Goal: Share content: Share content

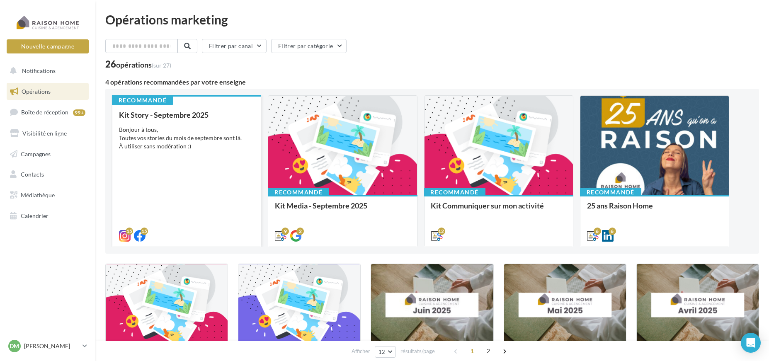
click at [153, 122] on div "Kit Story - Septembre 2025 Bonjour à tous, Toutes vos stories du mois de septem…" at bounding box center [186, 175] width 135 height 129
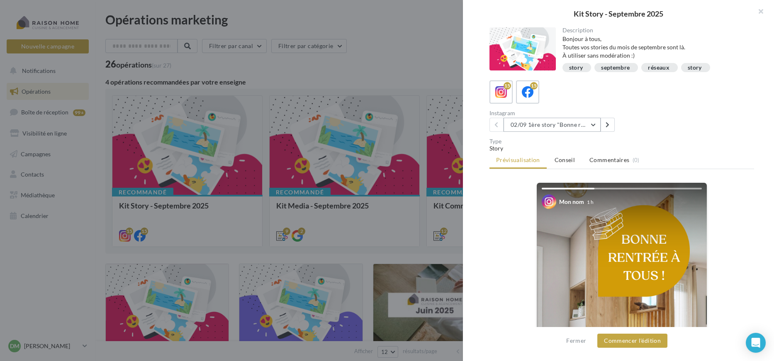
click at [587, 129] on button "02/09 1ère story "Bonne rentrée"" at bounding box center [552, 125] width 97 height 14
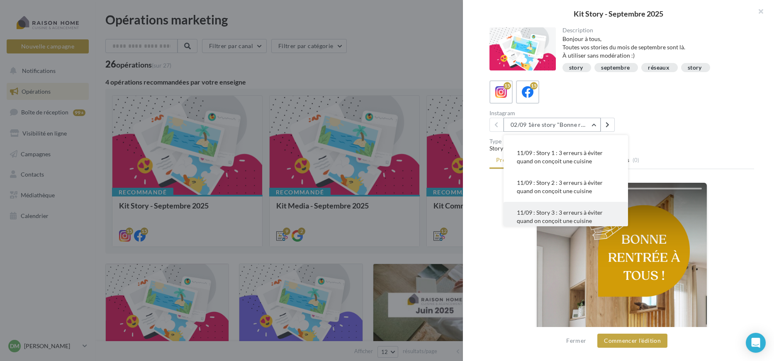
scroll to position [46, 0]
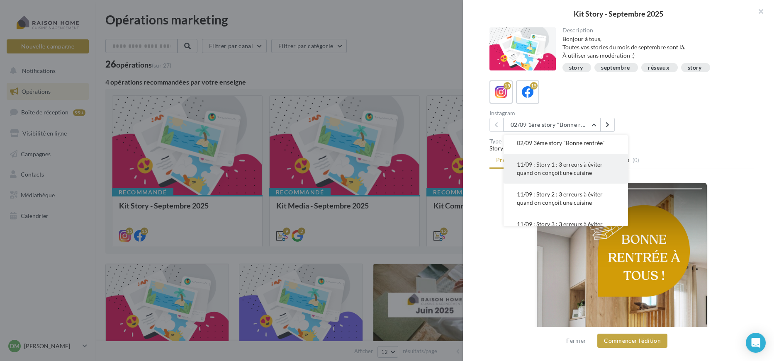
click at [557, 171] on span "11/09 : Story 1 : 3 erreurs à éviter quand on conçoit une cuisine" at bounding box center [560, 168] width 86 height 15
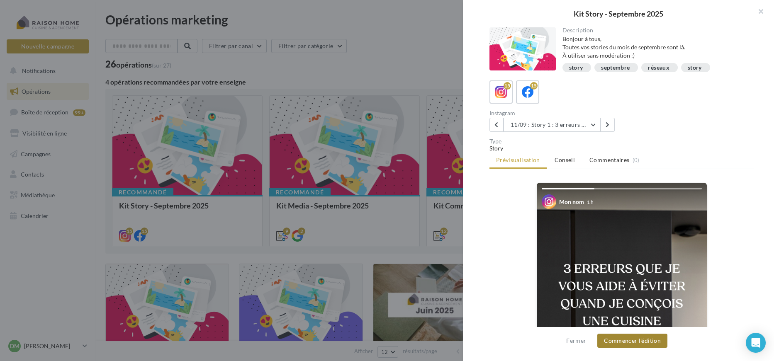
click at [636, 343] on button "Commencer l'édition" at bounding box center [632, 341] width 70 height 14
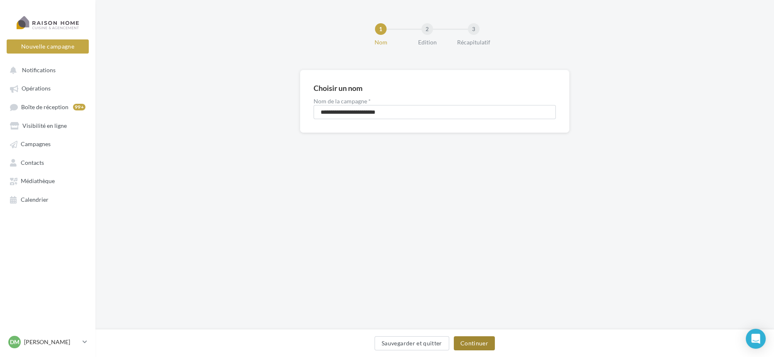
click at [475, 339] on button "Continuer" at bounding box center [474, 343] width 41 height 14
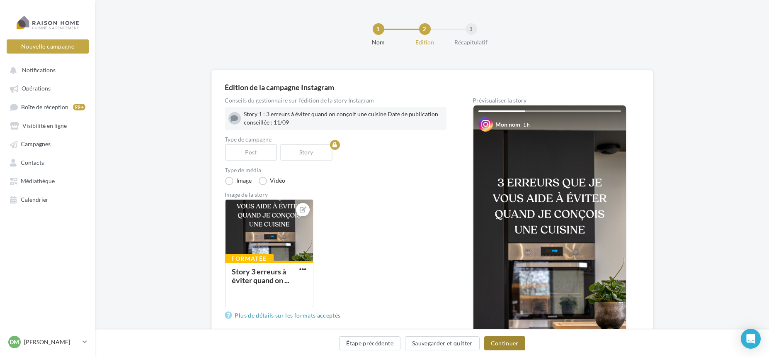
click at [510, 340] on button "Continuer" at bounding box center [505, 343] width 41 height 14
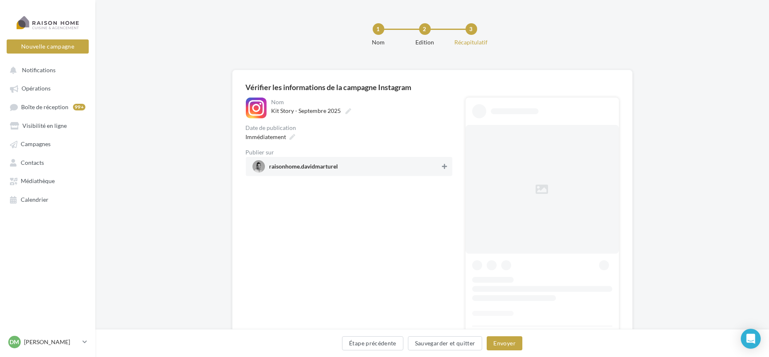
click at [446, 171] on div at bounding box center [445, 167] width 8 height 12
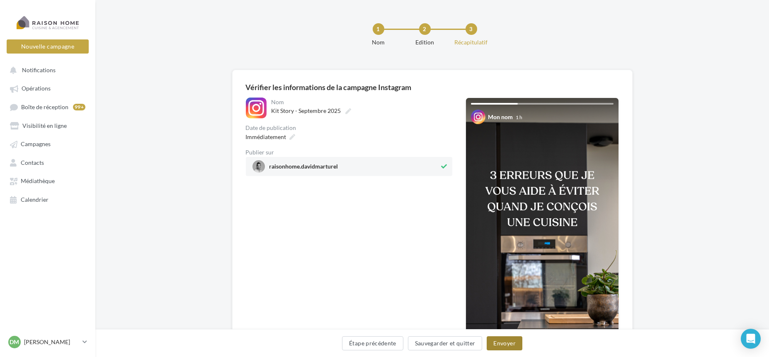
click at [510, 341] on button "Envoyer" at bounding box center [504, 343] width 35 height 14
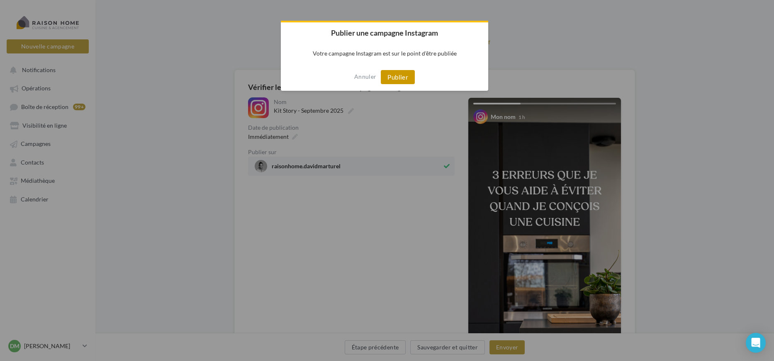
click at [391, 77] on button "Publier" at bounding box center [398, 77] width 34 height 14
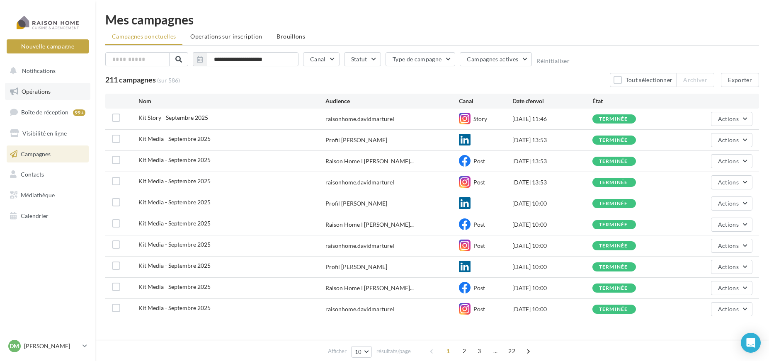
click at [39, 97] on link "Opérations" at bounding box center [47, 91] width 85 height 17
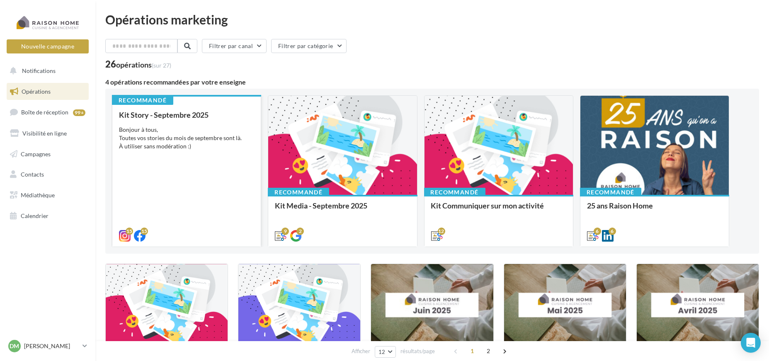
click at [215, 153] on div "Kit Story - Septembre 2025 Bonjour à tous, Toutes vos stories du mois de septem…" at bounding box center [186, 175] width 135 height 129
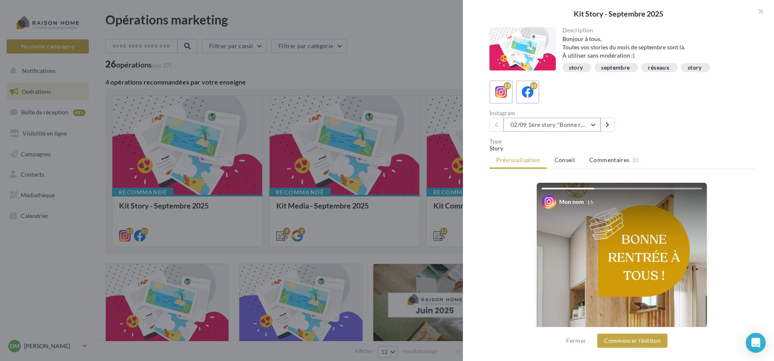
click at [576, 124] on button "02/09 1ère story "Bonne rentrée"" at bounding box center [552, 125] width 97 height 14
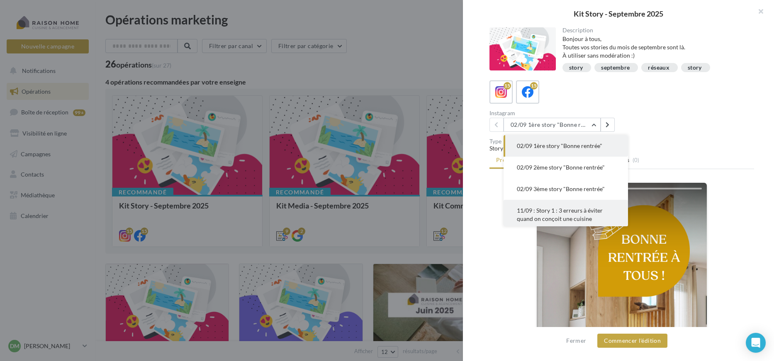
click at [572, 212] on span "11/09 : Story 1 : 3 erreurs à éviter quand on conçoit une cuisine" at bounding box center [560, 214] width 86 height 15
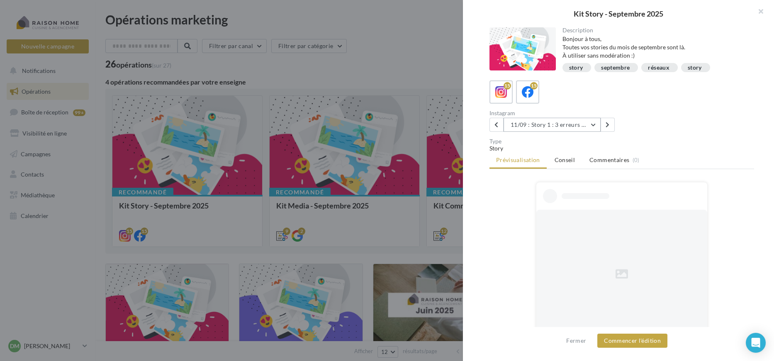
click at [568, 121] on button "11/09 : Story 1 : 3 erreurs à éviter quand on conçoit une cuisine" at bounding box center [552, 125] width 97 height 14
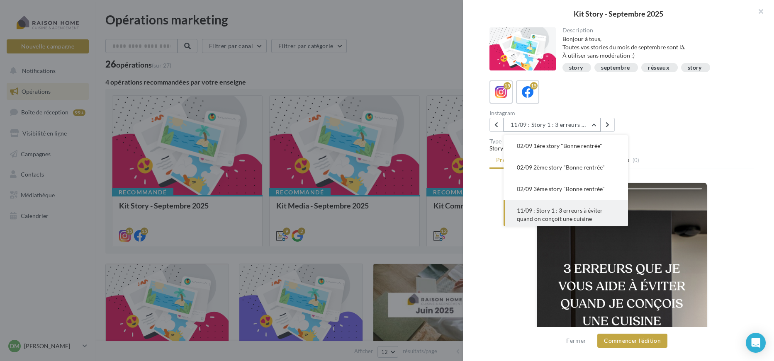
scroll to position [60, 0]
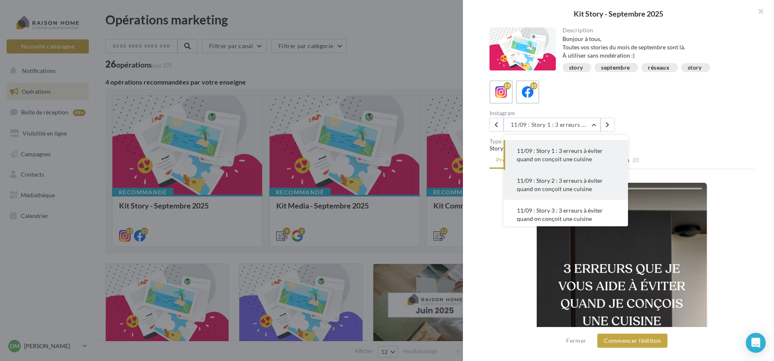
click at [561, 189] on span "11/09 : Story 2 : 3 erreurs à éviter quand on conçoit une cuisine" at bounding box center [560, 184] width 86 height 15
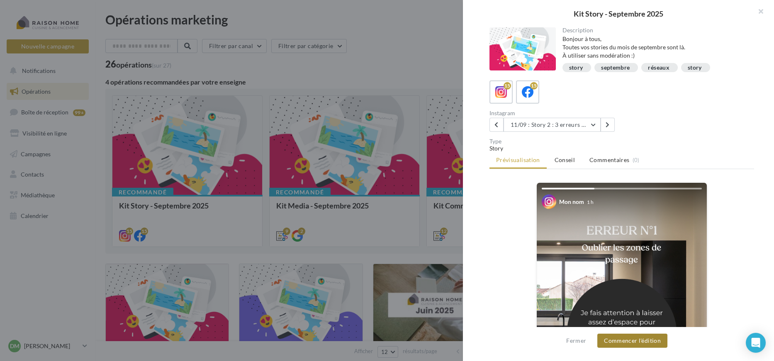
click at [634, 343] on button "Commencer l'édition" at bounding box center [632, 341] width 70 height 14
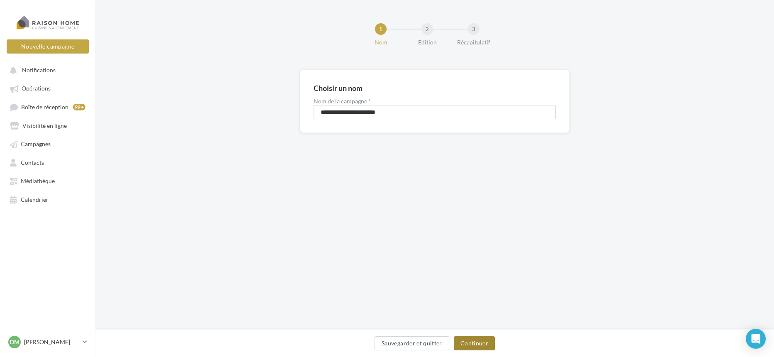
click at [475, 343] on button "Continuer" at bounding box center [474, 343] width 41 height 14
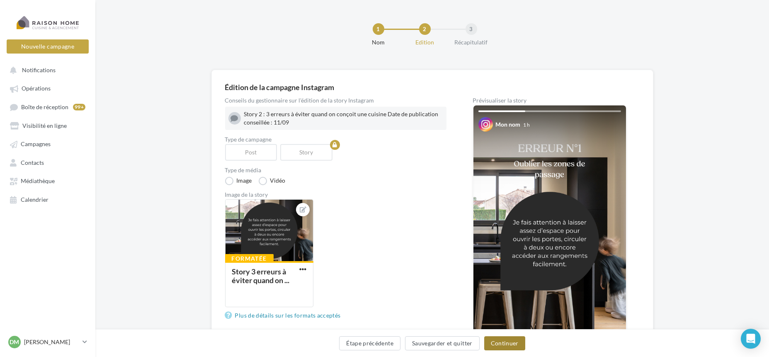
click at [502, 346] on button "Continuer" at bounding box center [505, 343] width 41 height 14
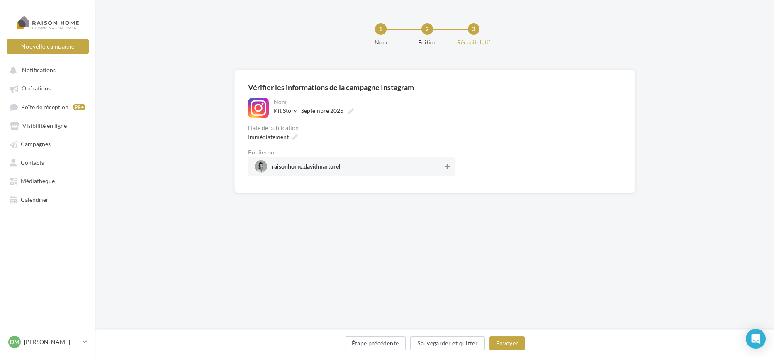
click at [445, 165] on icon at bounding box center [447, 166] width 5 height 6
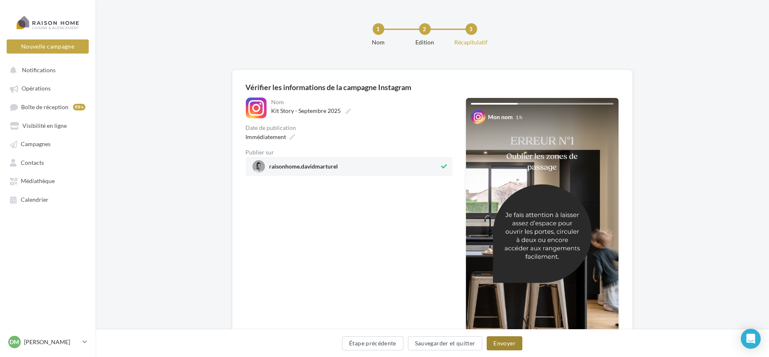
click at [500, 346] on button "Envoyer" at bounding box center [504, 343] width 35 height 14
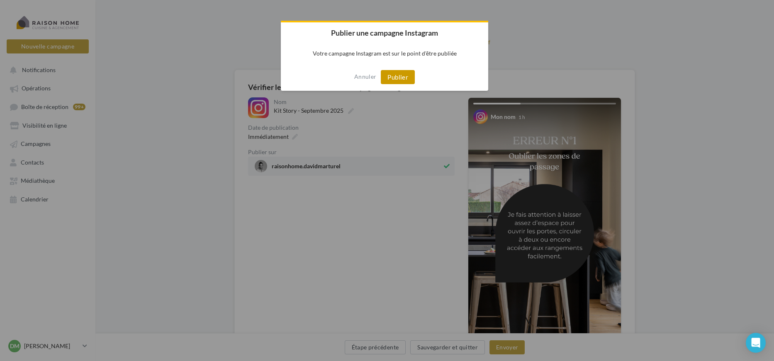
click at [407, 77] on button "Publier" at bounding box center [398, 77] width 34 height 14
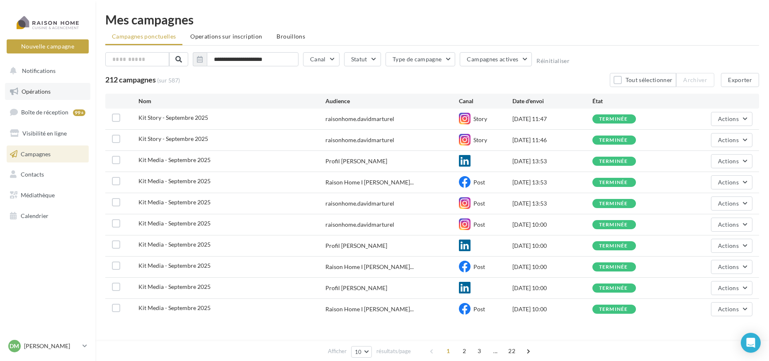
click at [60, 94] on link "Opérations" at bounding box center [47, 91] width 85 height 17
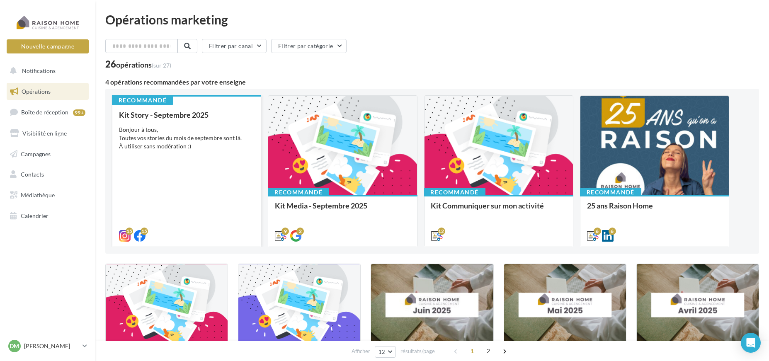
click at [168, 139] on div "Bonjour à tous, Toutes vos stories du mois de septembre sont là. À utiliser san…" at bounding box center [186, 138] width 135 height 25
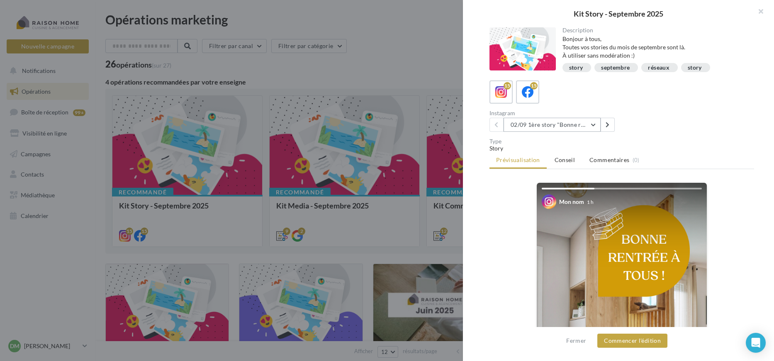
click at [586, 127] on button "02/09 1ère story "Bonne rentrée"" at bounding box center [552, 125] width 97 height 14
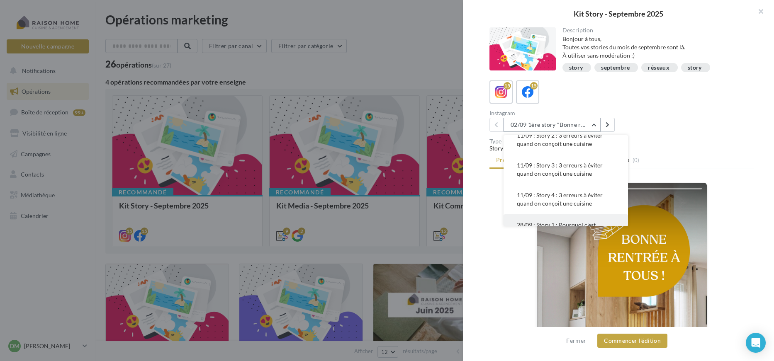
scroll to position [92, 0]
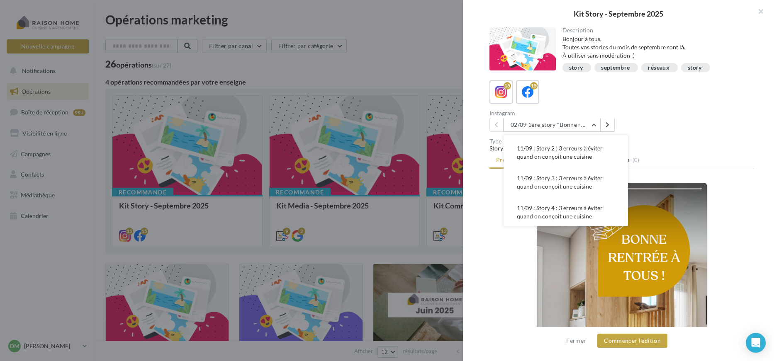
click at [565, 183] on span "11/09 : Story 3 : 3 erreurs à éviter quand on conçoit une cuisine" at bounding box center [560, 182] width 86 height 15
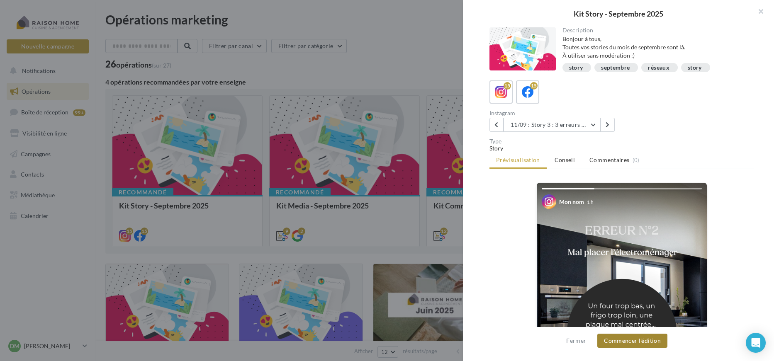
click at [653, 348] on button "Commencer l'édition" at bounding box center [632, 341] width 70 height 14
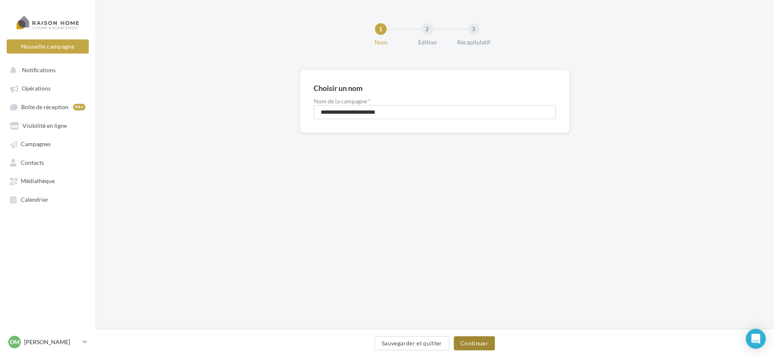
click at [485, 342] on button "Continuer" at bounding box center [474, 343] width 41 height 14
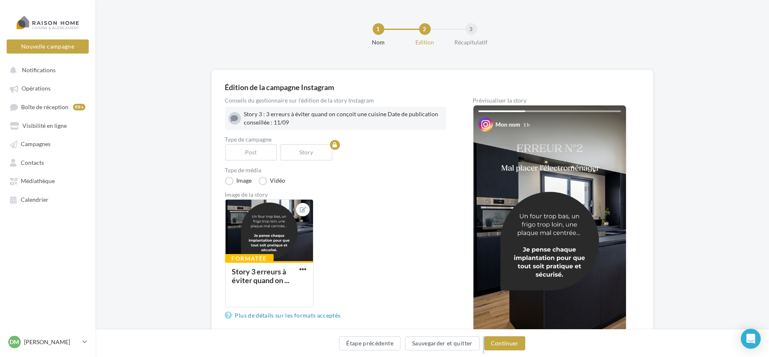
click at [484, 350] on div "Étape précédente Sauvegarder et quitter Continuer" at bounding box center [432, 344] width 661 height 17
click at [499, 348] on button "Continuer" at bounding box center [505, 343] width 41 height 14
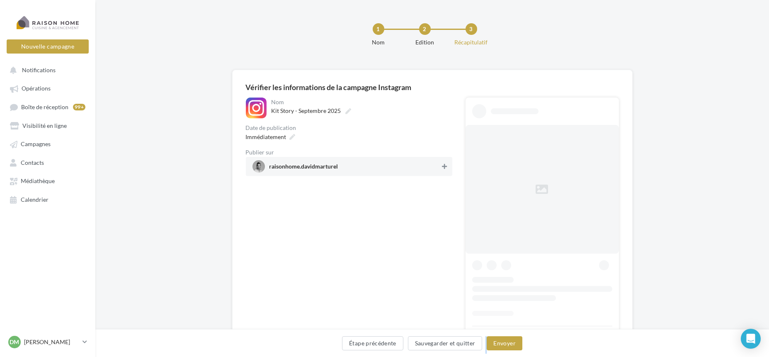
click at [448, 169] on button at bounding box center [445, 166] width 8 height 10
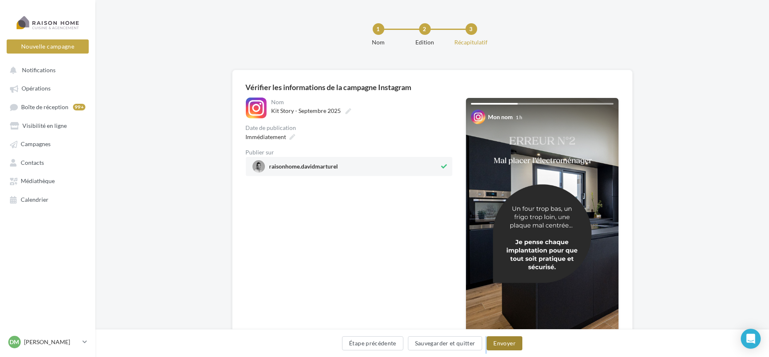
click at [509, 342] on button "Envoyer" at bounding box center [504, 343] width 35 height 14
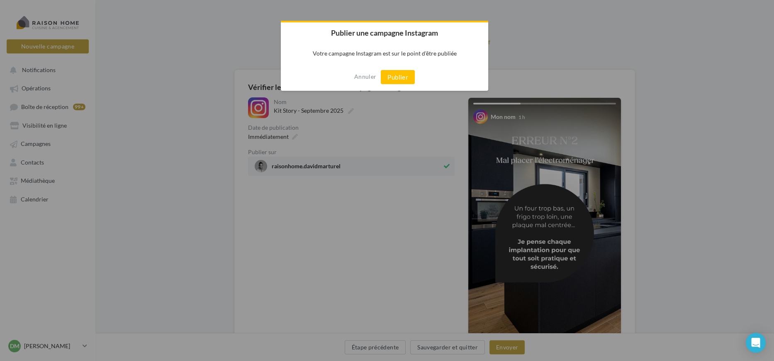
click at [394, 70] on div "Publier" at bounding box center [398, 77] width 34 height 14
click at [398, 78] on button "Publier" at bounding box center [398, 77] width 34 height 14
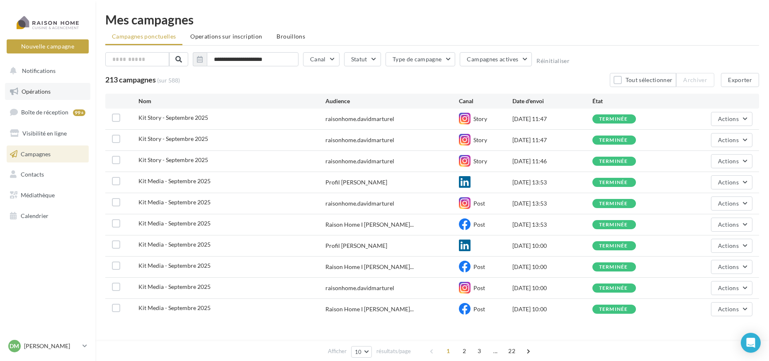
click at [56, 85] on link "Opérations" at bounding box center [47, 91] width 85 height 17
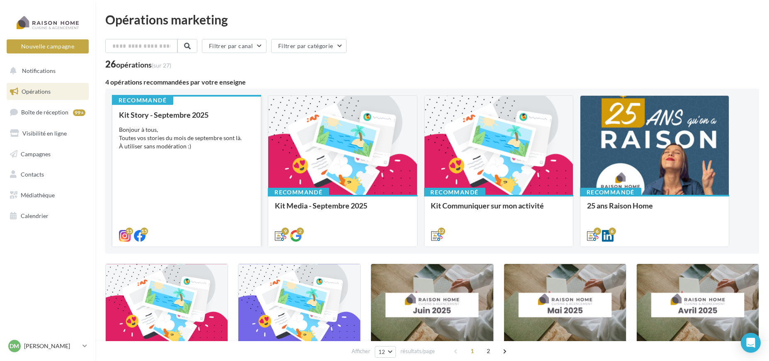
click at [243, 134] on div "Bonjour à tous, Toutes vos stories du mois de septembre sont là. À utiliser san…" at bounding box center [186, 138] width 135 height 25
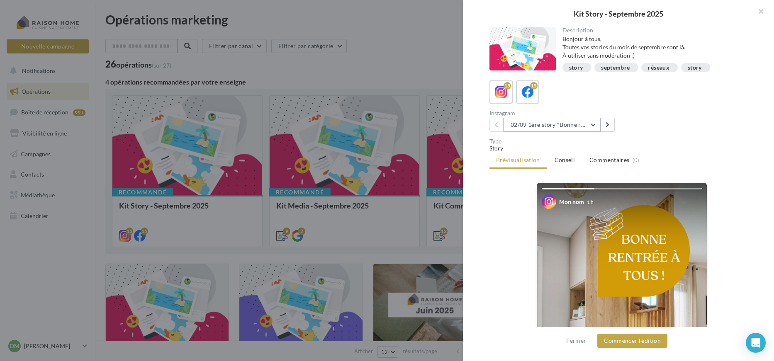
drag, startPoint x: 595, startPoint y: 122, endPoint x: 581, endPoint y: 172, distance: 52.3
click at [594, 121] on button "02/09 1ère story "Bonne rentrée"" at bounding box center [552, 125] width 97 height 14
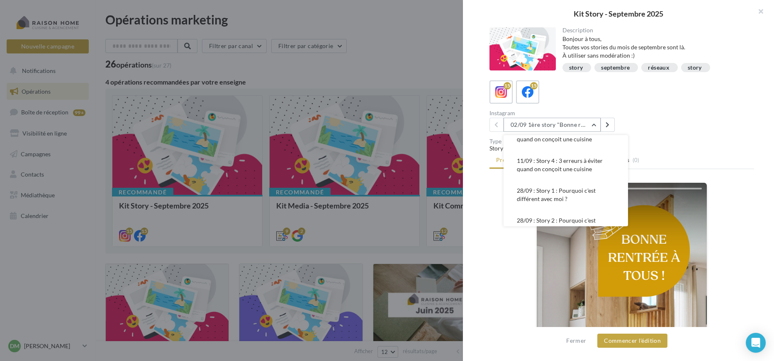
scroll to position [138, 0]
click at [571, 173] on span "11/09 : Story 4 : 3 erreurs à éviter quand on conçoit une cuisine" at bounding box center [560, 165] width 86 height 15
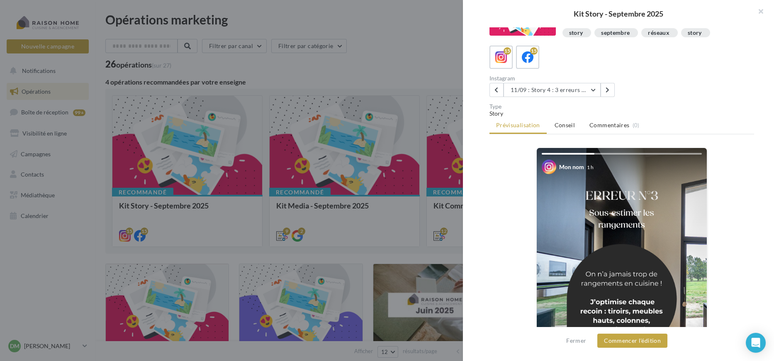
scroll to position [92, 0]
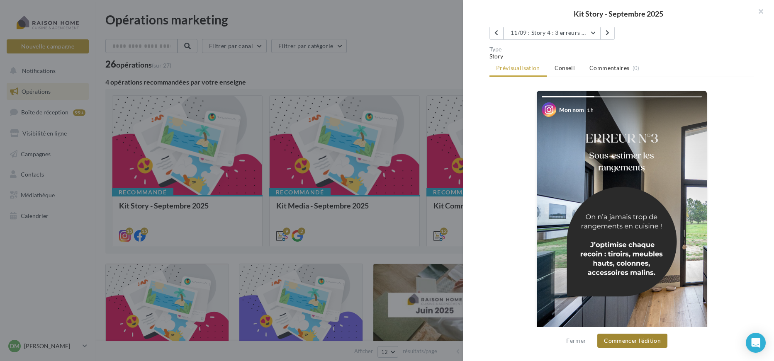
click at [653, 345] on button "Commencer l'édition" at bounding box center [632, 341] width 70 height 14
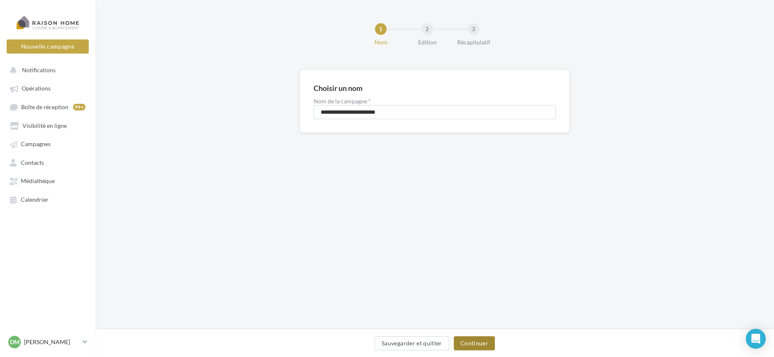
click at [473, 339] on button "Continuer" at bounding box center [474, 343] width 41 height 14
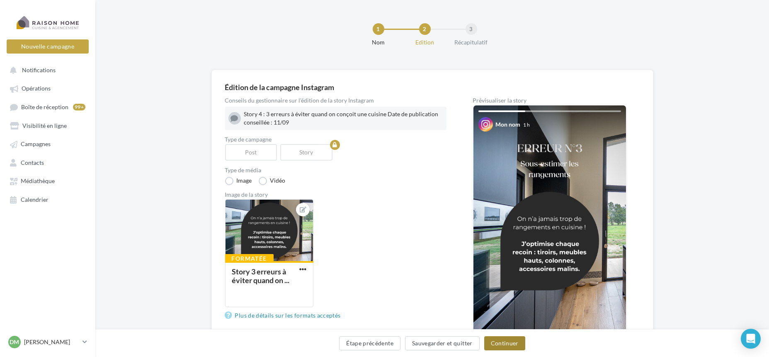
click at [500, 338] on button "Continuer" at bounding box center [505, 343] width 41 height 14
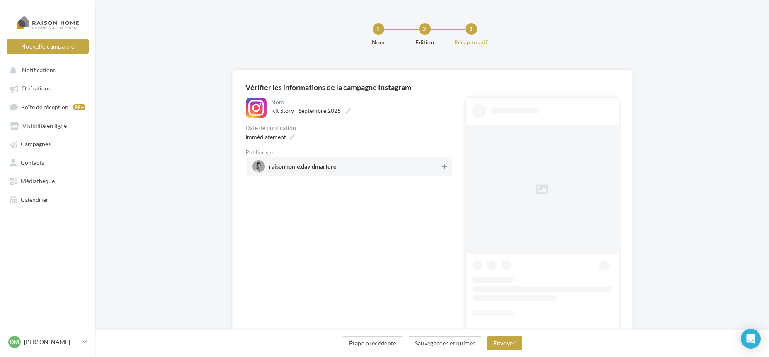
click at [448, 166] on button at bounding box center [445, 166] width 8 height 10
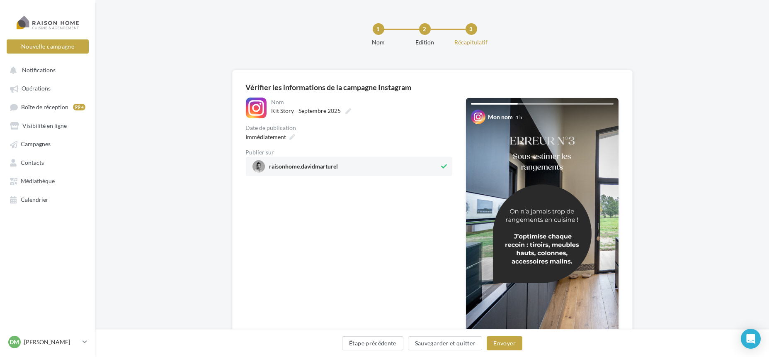
click at [510, 353] on div "Étape précédente Sauvegarder et quitter Envoyer" at bounding box center [432, 344] width 661 height 17
click at [511, 341] on button "Envoyer" at bounding box center [504, 343] width 35 height 14
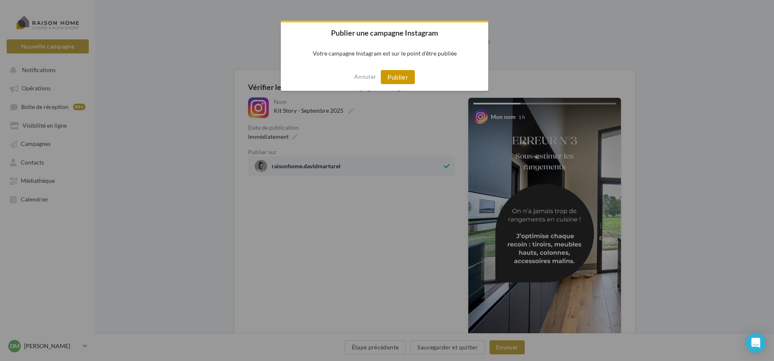
click at [385, 80] on button "Publier" at bounding box center [398, 77] width 34 height 14
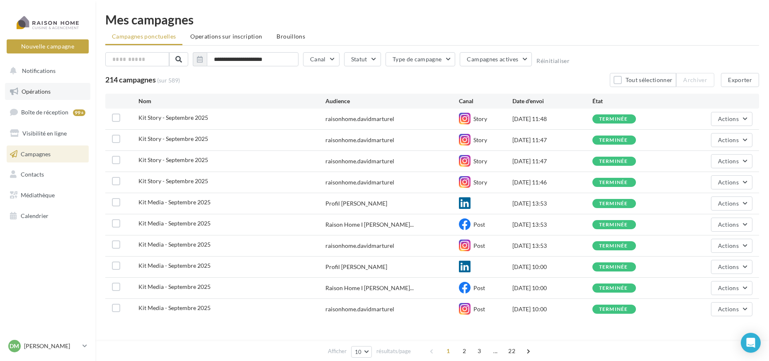
click at [46, 93] on span "Opérations" at bounding box center [36, 91] width 29 height 7
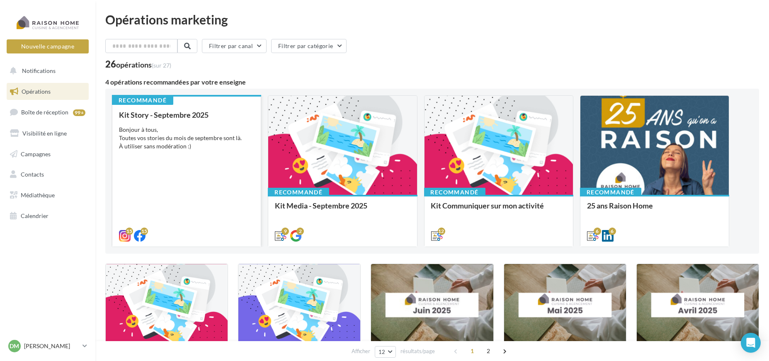
click at [209, 158] on div "Kit Story - Septembre 2025 Bonjour à tous, Toutes vos stories du mois de septem…" at bounding box center [186, 175] width 135 height 129
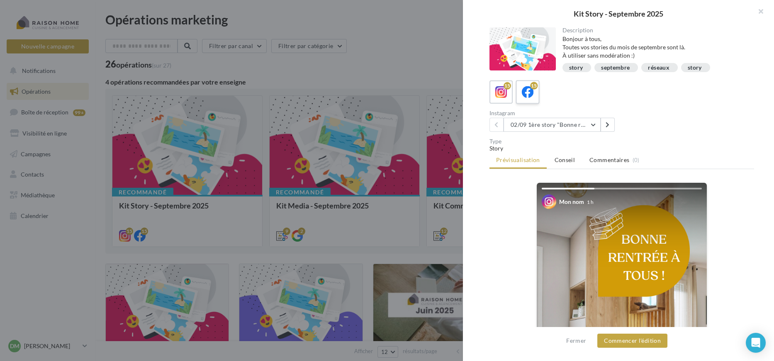
click at [530, 93] on icon at bounding box center [528, 92] width 12 height 12
click at [585, 125] on button "02/09 1ère story "Bonne rentrée" Date de publication conseillée : 02/09" at bounding box center [552, 125] width 97 height 14
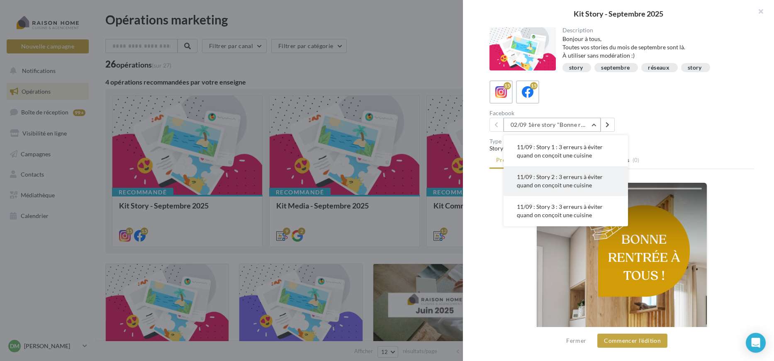
scroll to position [92, 0]
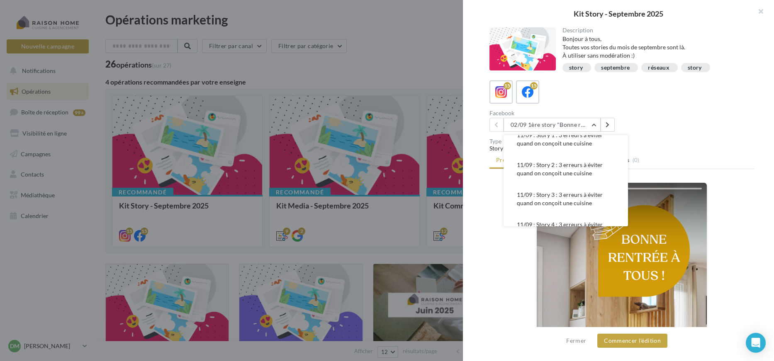
click at [577, 147] on span "11/09 : Story 1 : 3 erreurs à éviter quand on conçoit une cuisine" at bounding box center [560, 138] width 86 height 15
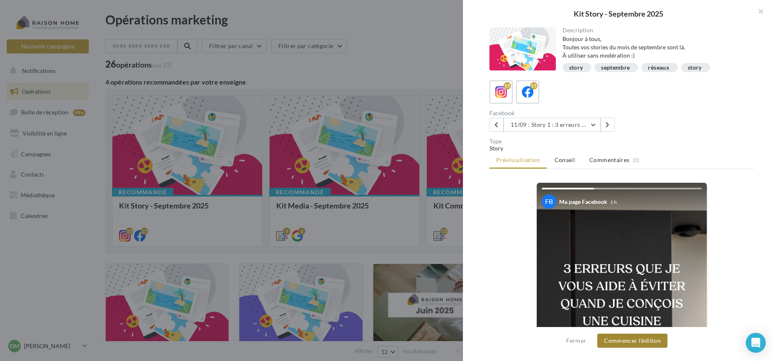
click at [644, 341] on button "Commencer l'édition" at bounding box center [632, 341] width 70 height 14
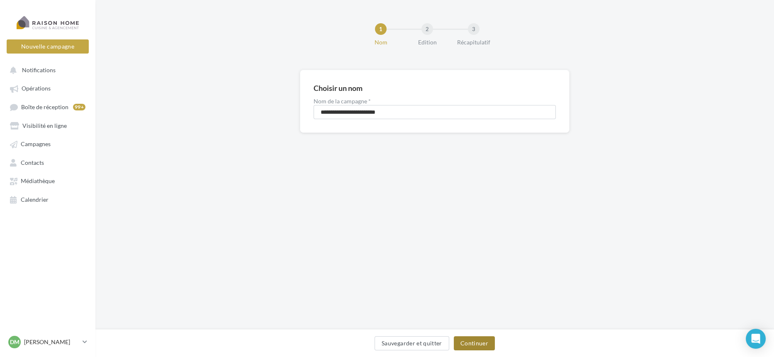
click at [484, 342] on button "Continuer" at bounding box center [474, 343] width 41 height 14
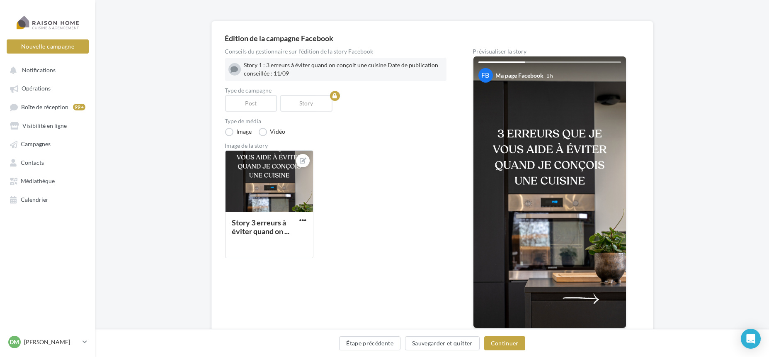
scroll to position [92, 0]
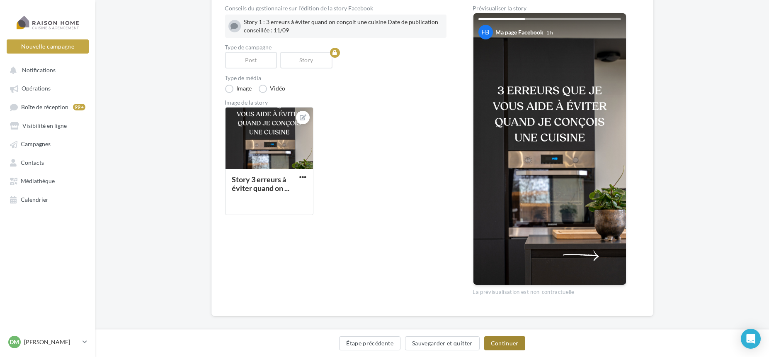
click at [503, 343] on button "Continuer" at bounding box center [505, 343] width 41 height 14
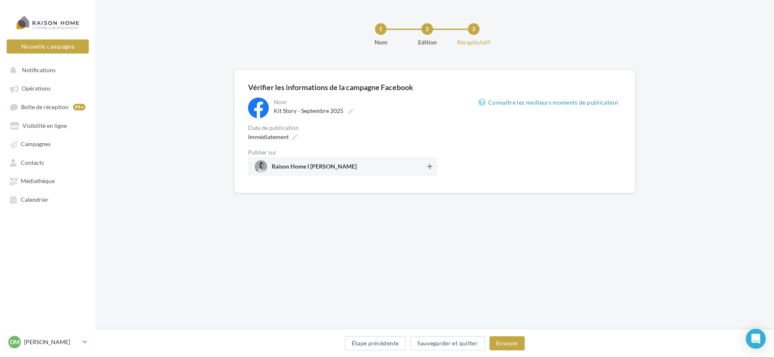
click at [432, 169] on button at bounding box center [430, 166] width 8 height 10
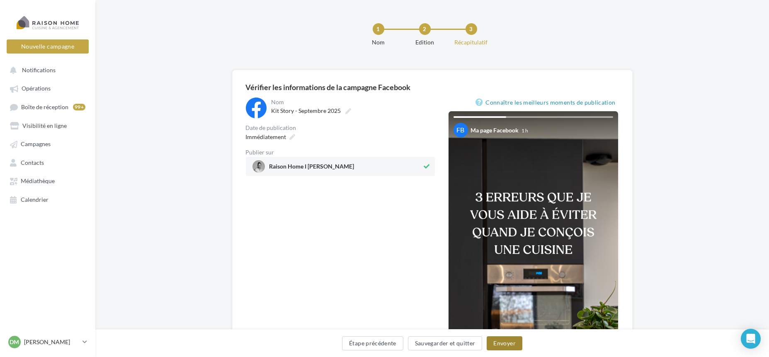
click at [508, 349] on button "Envoyer" at bounding box center [504, 343] width 35 height 14
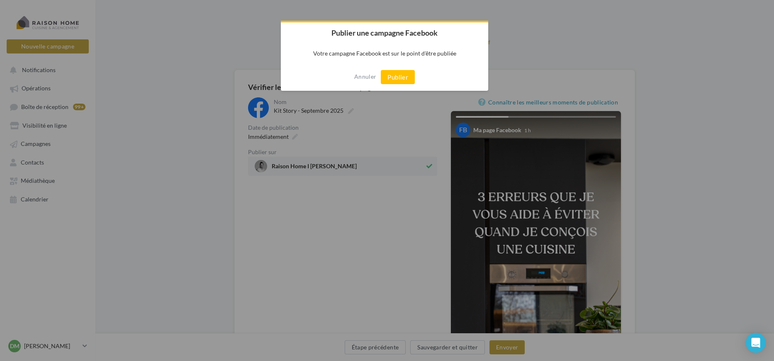
click at [402, 68] on div "Annuler Publier" at bounding box center [384, 76] width 207 height 27
click at [401, 71] on button "Publier" at bounding box center [398, 77] width 34 height 14
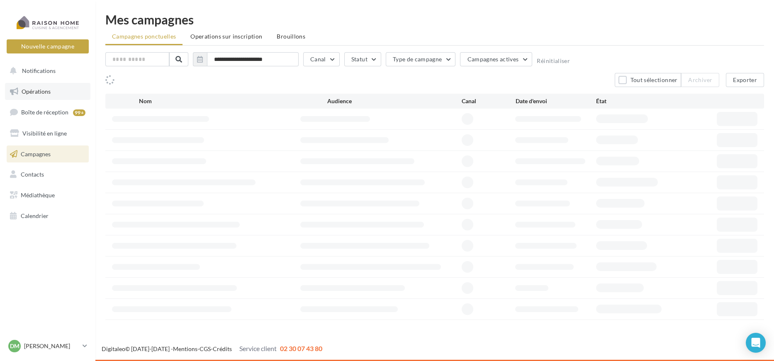
click at [64, 97] on link "Opérations" at bounding box center [47, 91] width 85 height 17
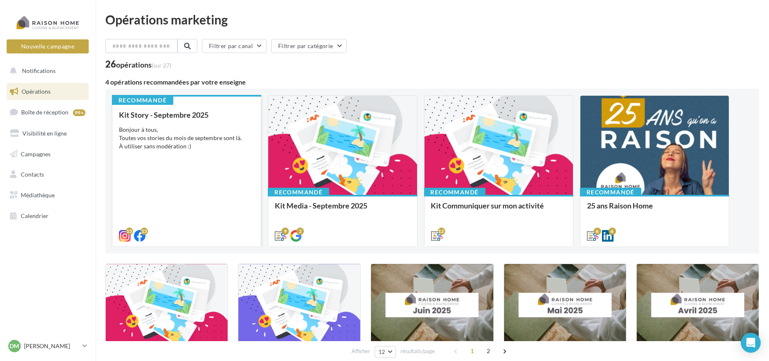
click at [215, 151] on div "Kit Story - Septembre 2025 Bonjour à tous, Toutes vos stories du mois de septem…" at bounding box center [186, 175] width 135 height 129
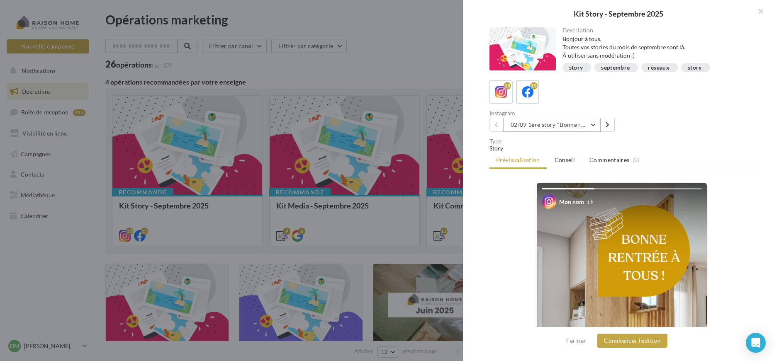
click at [557, 124] on button "02/09 1ère story "Bonne rentrée"" at bounding box center [552, 125] width 97 height 14
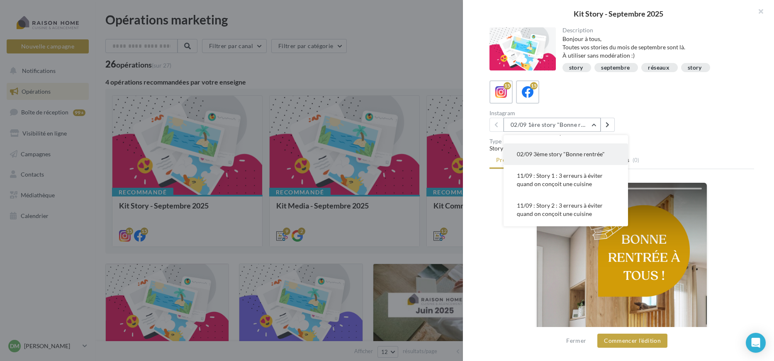
scroll to position [46, 0]
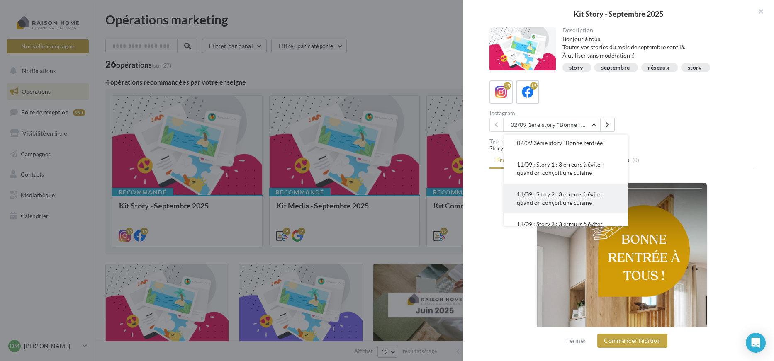
click at [560, 197] on button "11/09 : Story 2 : 3 erreurs à éviter quand on conçoit une cuisine" at bounding box center [566, 199] width 124 height 30
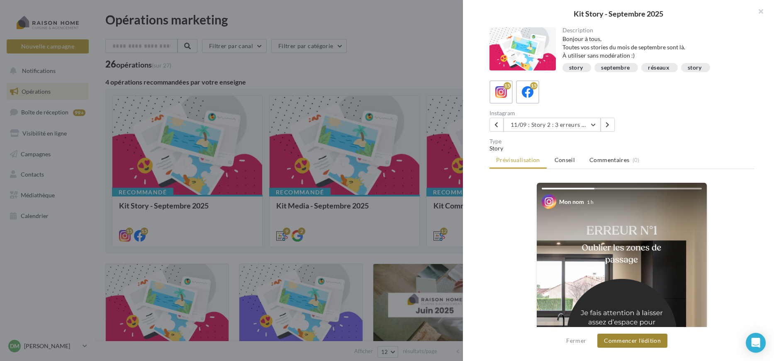
click at [623, 344] on button "Commencer l'édition" at bounding box center [632, 341] width 70 height 14
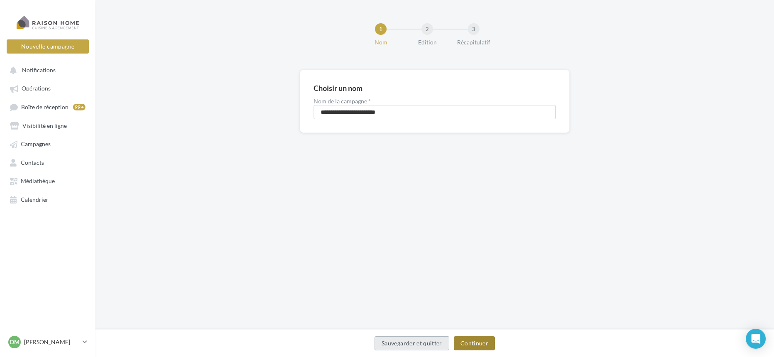
click at [475, 350] on button "Continuer" at bounding box center [474, 343] width 41 height 14
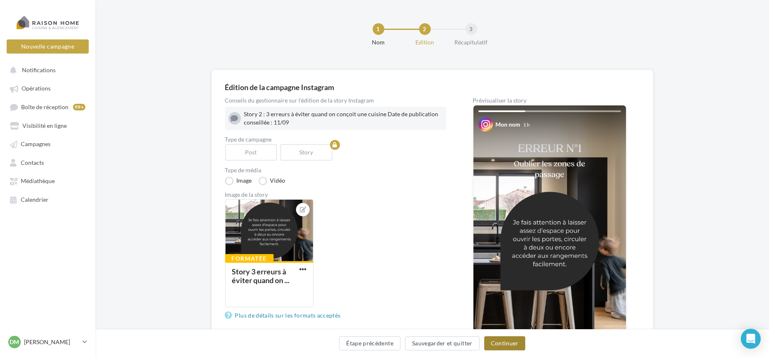
click at [523, 341] on button "Continuer" at bounding box center [505, 343] width 41 height 14
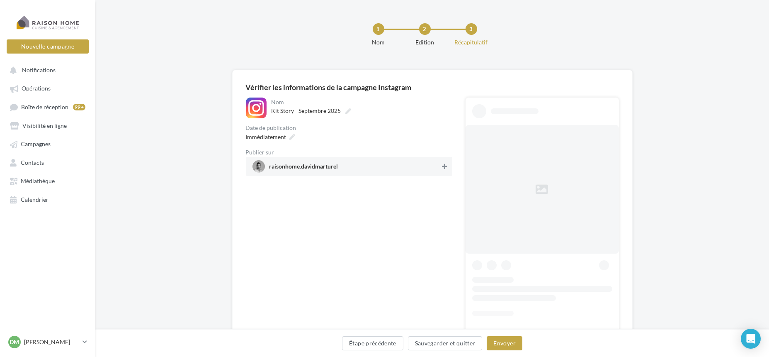
click at [442, 166] on div "raisonhome.davidmarturel" at bounding box center [349, 166] width 207 height 19
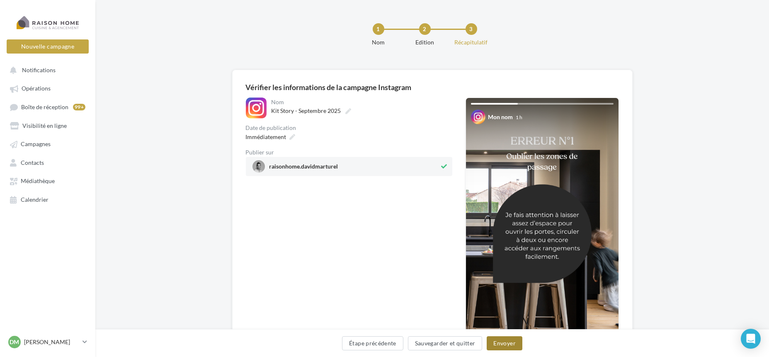
click at [504, 338] on button "Envoyer" at bounding box center [504, 343] width 35 height 14
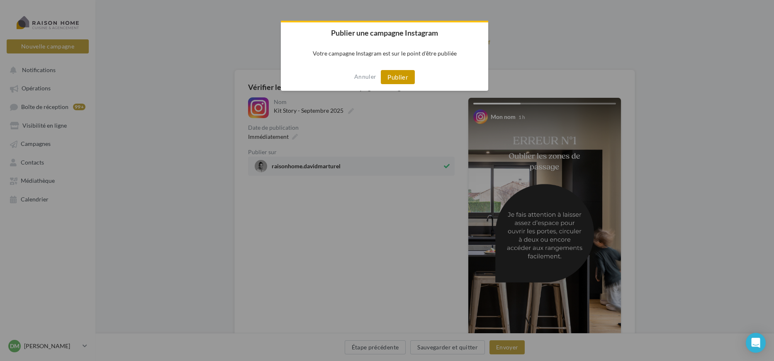
click at [393, 78] on button "Publier" at bounding box center [398, 77] width 34 height 14
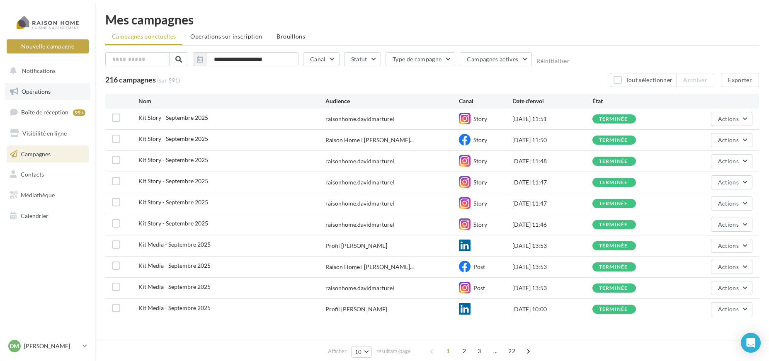
click at [62, 95] on link "Opérations" at bounding box center [47, 91] width 85 height 17
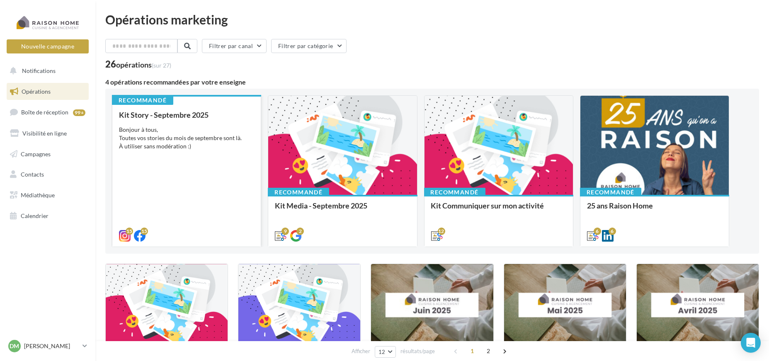
click at [200, 168] on div "Kit Story - Septembre 2025 Bonjour à tous, Toutes vos stories du mois de septem…" at bounding box center [186, 175] width 135 height 129
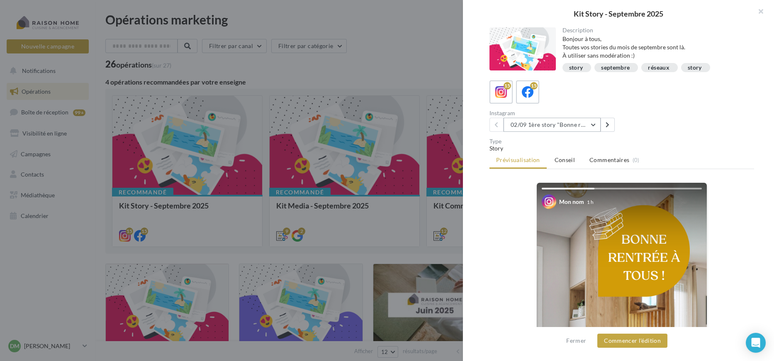
click at [549, 127] on button "02/09 1ère story "Bonne rentrée"" at bounding box center [552, 125] width 97 height 14
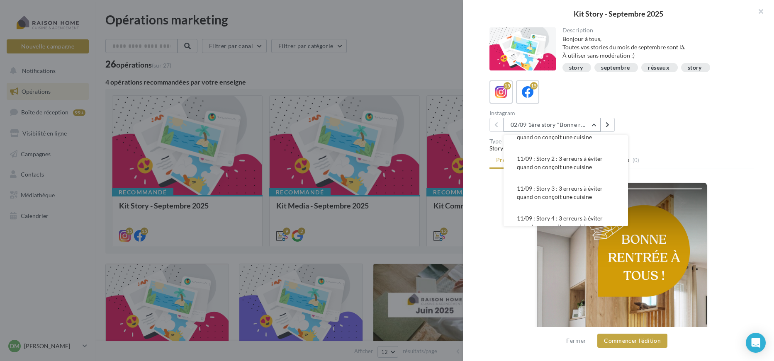
scroll to position [92, 0]
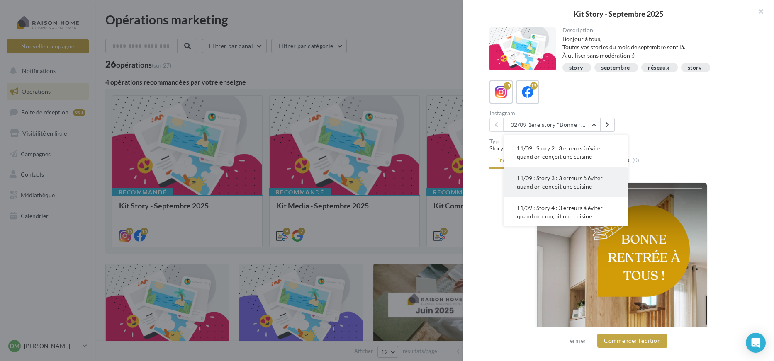
click at [570, 183] on span "11/09 : Story 3 : 3 erreurs à éviter quand on conçoit une cuisine" at bounding box center [560, 182] width 86 height 15
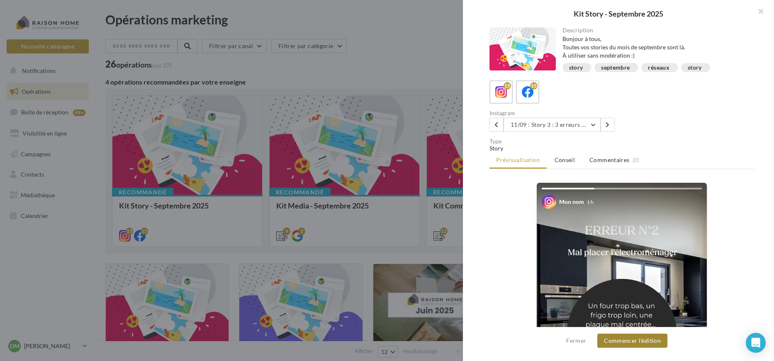
click at [622, 343] on button "Commencer l'édition" at bounding box center [632, 341] width 70 height 14
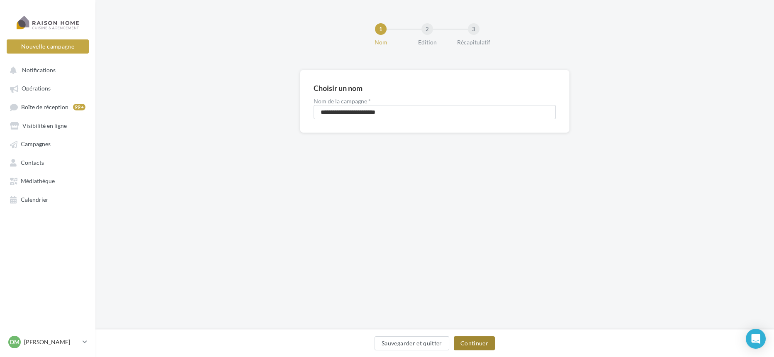
click at [481, 344] on button "Continuer" at bounding box center [474, 343] width 41 height 14
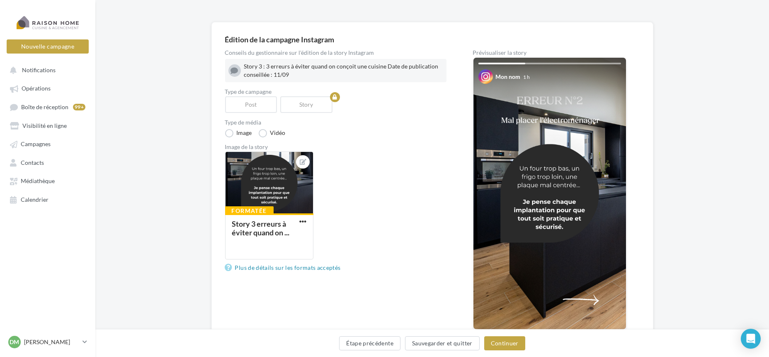
scroll to position [100, 0]
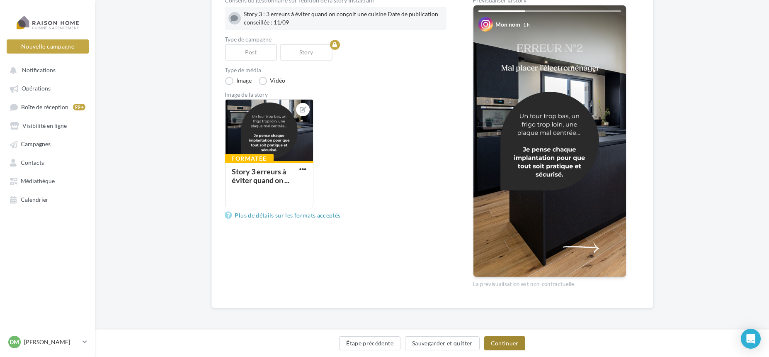
click at [520, 344] on button "Continuer" at bounding box center [505, 343] width 41 height 14
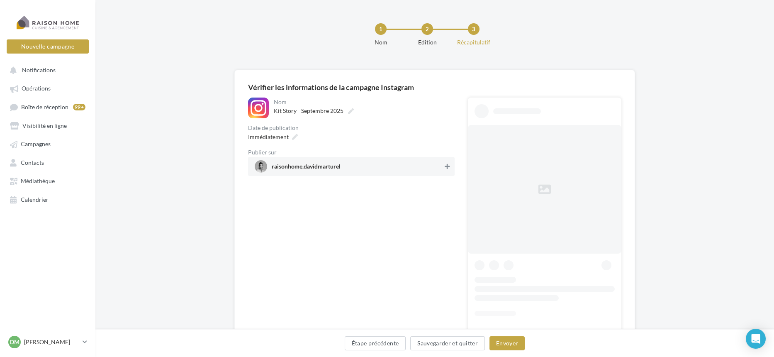
click at [446, 113] on div "Kit Story - Septembre 2025" at bounding box center [363, 111] width 179 height 12
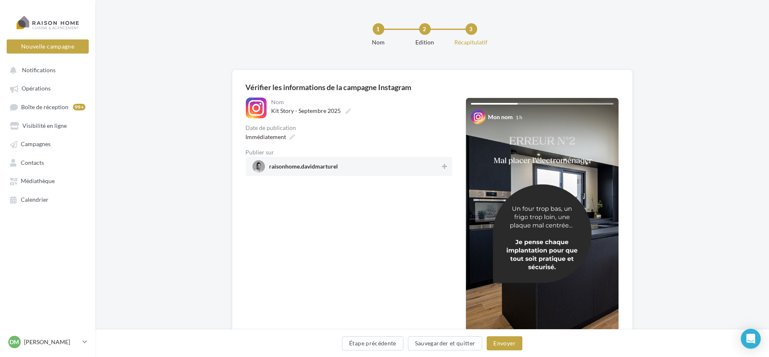
scroll to position [63, 0]
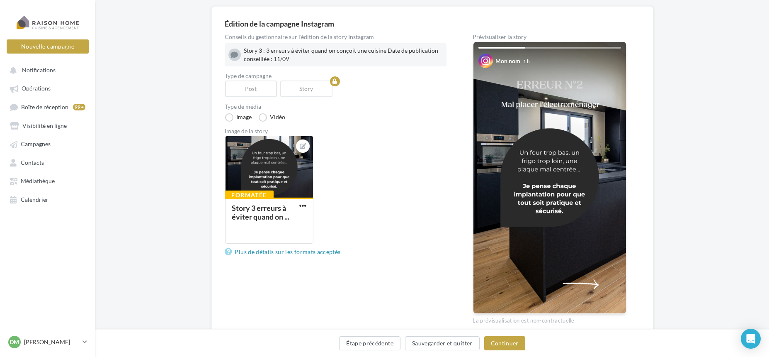
drag, startPoint x: 385, startPoint y: 273, endPoint x: 373, endPoint y: 273, distance: 12.0
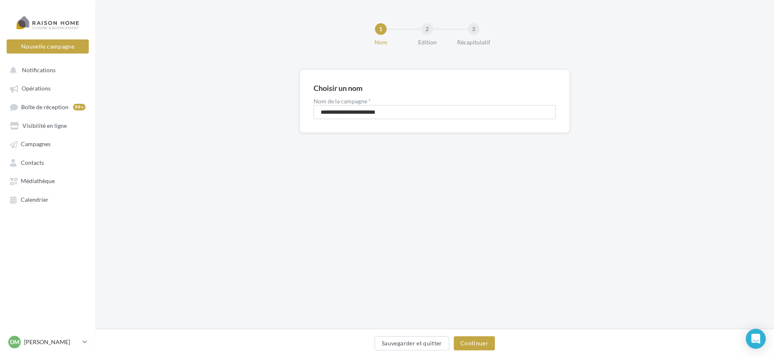
drag, startPoint x: 382, startPoint y: 273, endPoint x: 363, endPoint y: 267, distance: 19.7
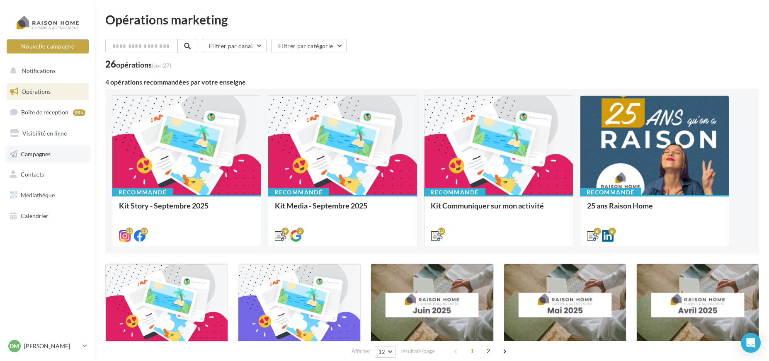
click at [35, 153] on span "Campagnes" at bounding box center [36, 153] width 30 height 7
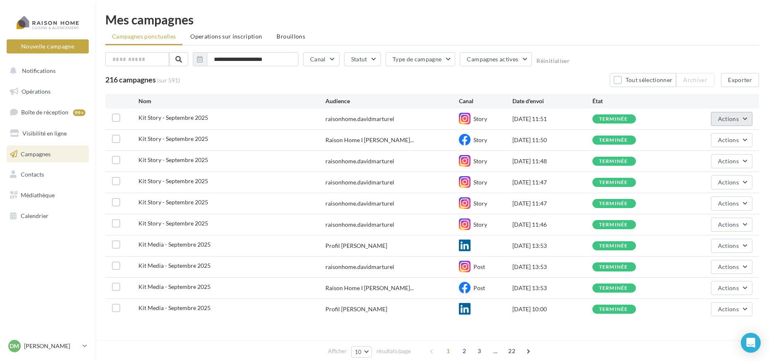
click at [746, 117] on button "Actions" at bounding box center [731, 119] width 41 height 14
click at [640, 122] on div "terminée" at bounding box center [633, 118] width 80 height 9
click at [117, 122] on div at bounding box center [116, 119] width 8 height 10
click at [117, 118] on label at bounding box center [116, 118] width 8 height 8
click at [734, 119] on span "Actions" at bounding box center [728, 118] width 21 height 7
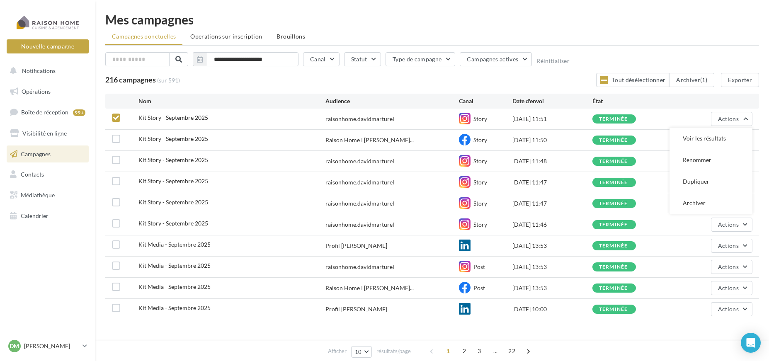
click at [637, 124] on div "Kit Story - Septembre 2025 raisonhome.davidmarturel Story [DATE] 11:51 terminée…" at bounding box center [432, 119] width 654 height 21
click at [628, 122] on div "terminée" at bounding box center [614, 119] width 31 height 7
click at [532, 121] on div "12/09/2025 11:51" at bounding box center [553, 119] width 80 height 8
click at [183, 119] on span "Kit Story - Septembre 2025" at bounding box center [174, 117] width 70 height 7
click at [54, 88] on link "Opérations" at bounding box center [47, 91] width 85 height 17
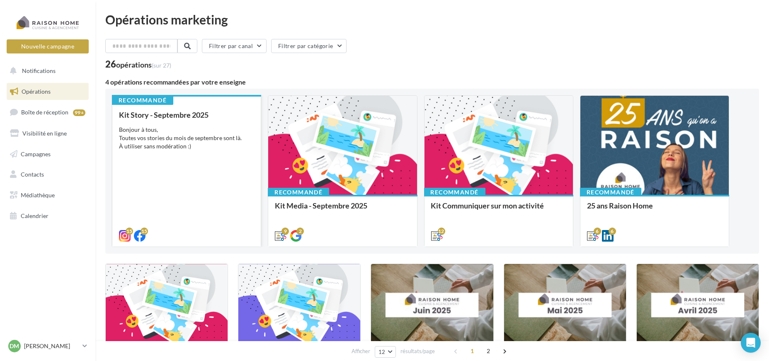
click at [163, 142] on div "Bonjour à tous, Toutes vos stories du mois de septembre sont là. À utiliser san…" at bounding box center [186, 138] width 135 height 25
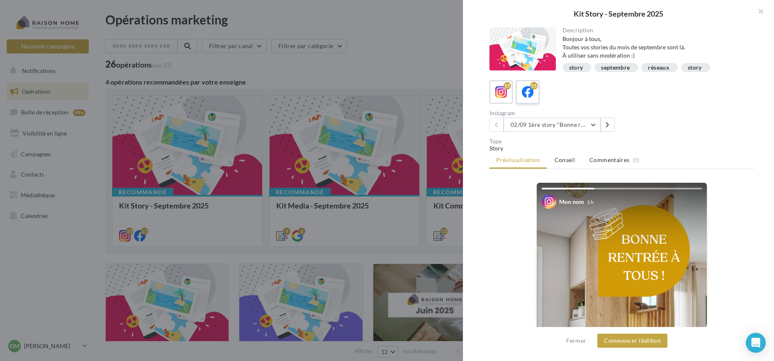
drag, startPoint x: 526, startPoint y: 96, endPoint x: 536, endPoint y: 100, distance: 10.5
click at [528, 96] on icon at bounding box center [528, 92] width 12 height 12
click at [582, 126] on button "02/09 1ère story "Bonne rentrée" Date de publication conseillée : 02/09" at bounding box center [552, 125] width 97 height 14
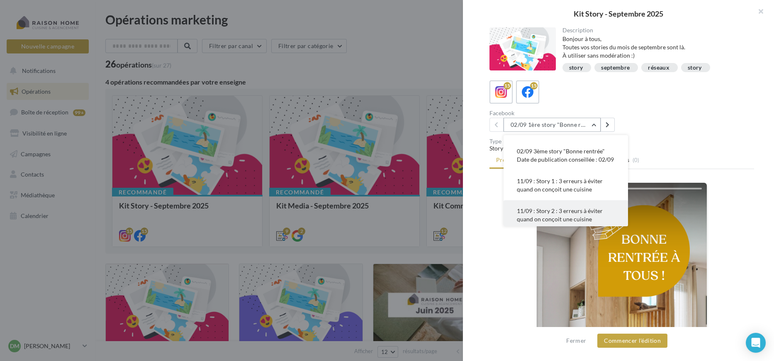
scroll to position [92, 0]
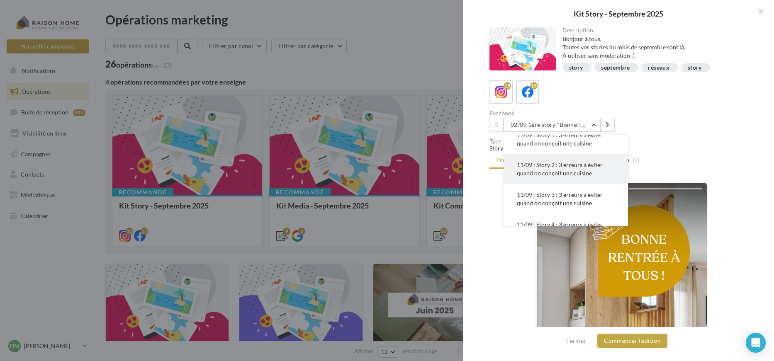
click at [561, 177] on span "11/09 : Story 2 : 3 erreurs à éviter quand on conçoit une cuisine" at bounding box center [560, 168] width 86 height 15
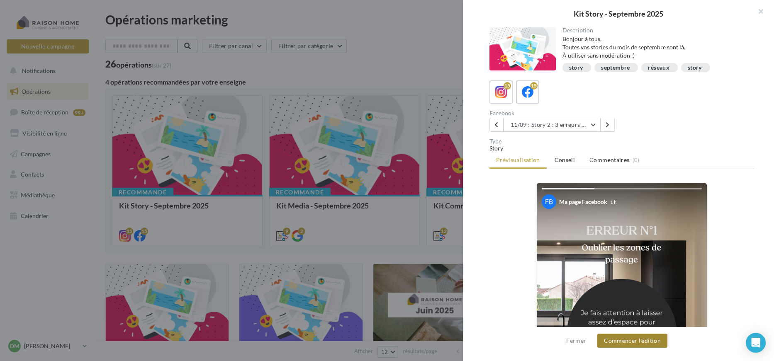
click at [628, 343] on button "Commencer l'édition" at bounding box center [632, 341] width 70 height 14
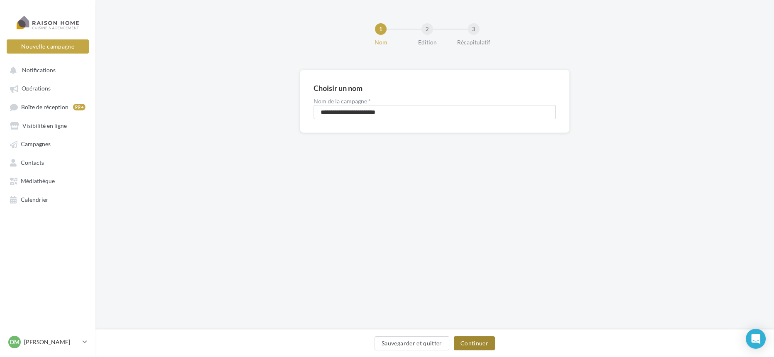
click at [485, 349] on button "Continuer" at bounding box center [474, 343] width 41 height 14
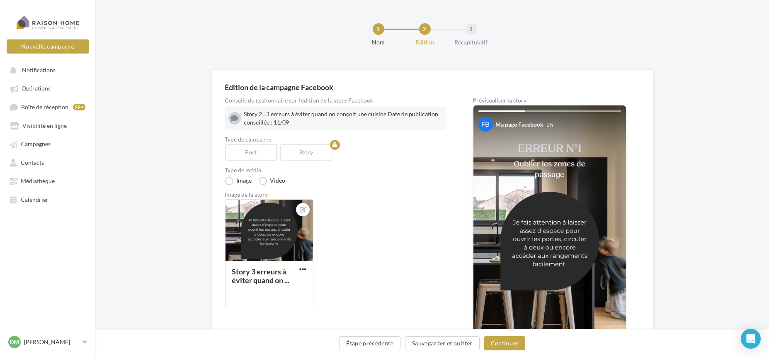
scroll to position [100, 0]
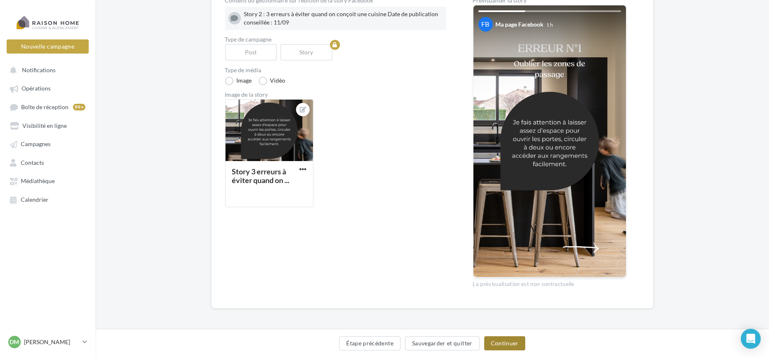
click at [513, 348] on button "Continuer" at bounding box center [505, 343] width 41 height 14
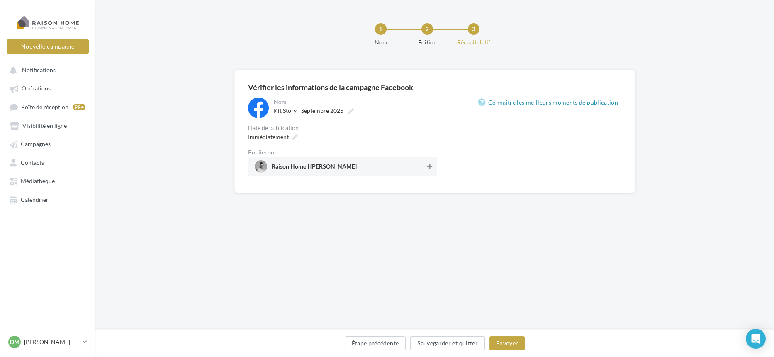
click at [432, 167] on icon at bounding box center [429, 166] width 5 height 6
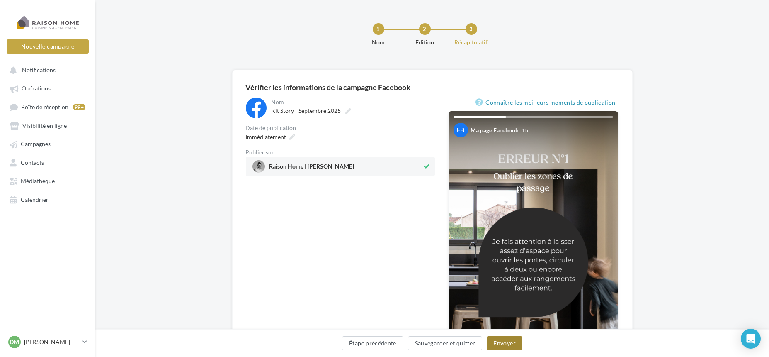
click at [509, 344] on button "Envoyer" at bounding box center [504, 343] width 35 height 14
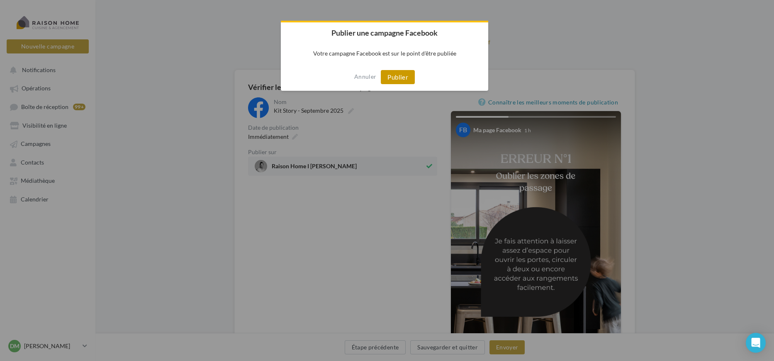
click at [401, 83] on button "Publier" at bounding box center [398, 77] width 34 height 14
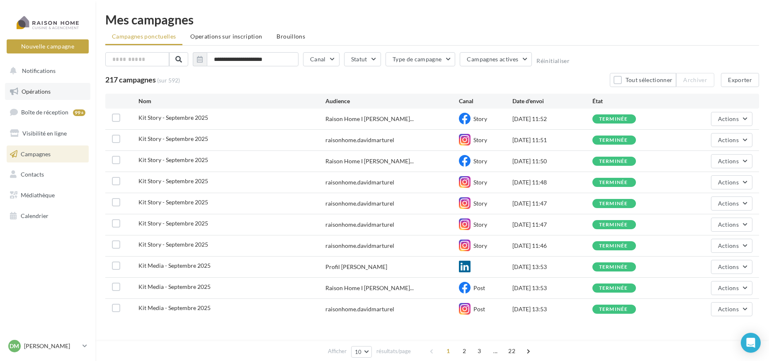
click at [42, 94] on span "Opérations" at bounding box center [36, 91] width 29 height 7
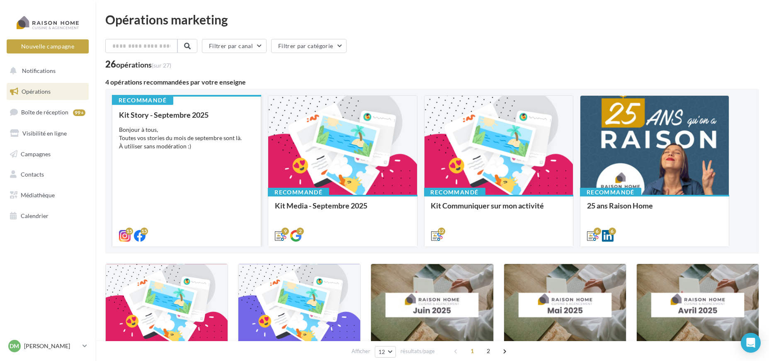
click at [214, 130] on div "Bonjour à tous, Toutes vos stories du mois de septembre sont là. À utiliser san…" at bounding box center [186, 138] width 135 height 25
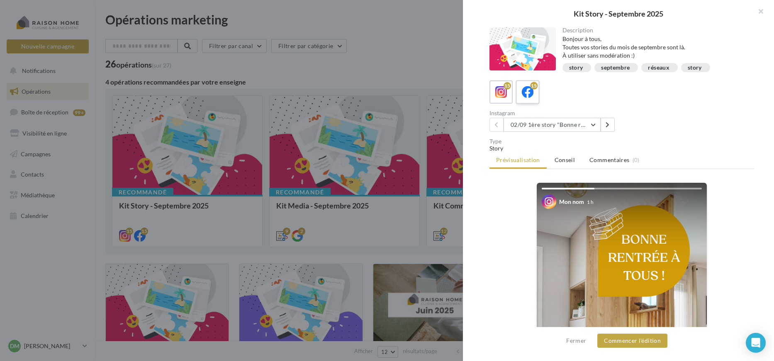
click at [534, 96] on label "15" at bounding box center [528, 92] width 24 height 24
click at [548, 126] on button "02/09 1ère story "Bonne rentrée" Date de publication conseillée : 02/09" at bounding box center [552, 125] width 97 height 14
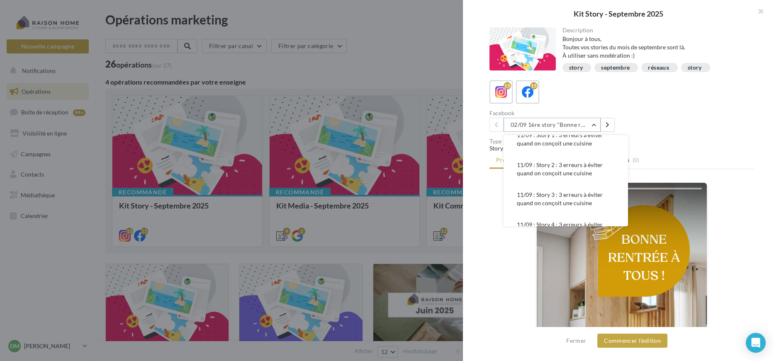
scroll to position [138, 0]
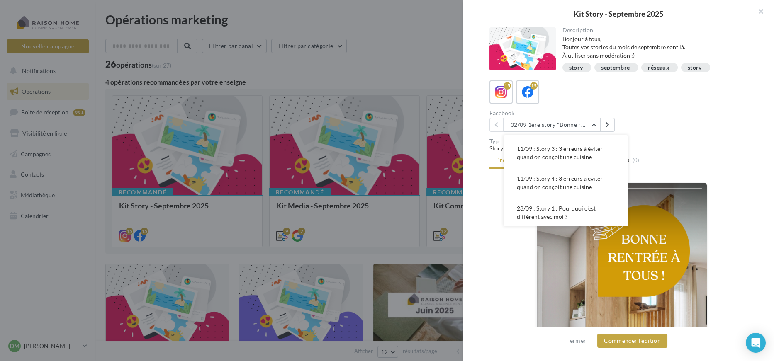
click at [560, 161] on span "11/09 : Story 3 : 3 erreurs à éviter quand on conçoit une cuisine" at bounding box center [560, 152] width 86 height 15
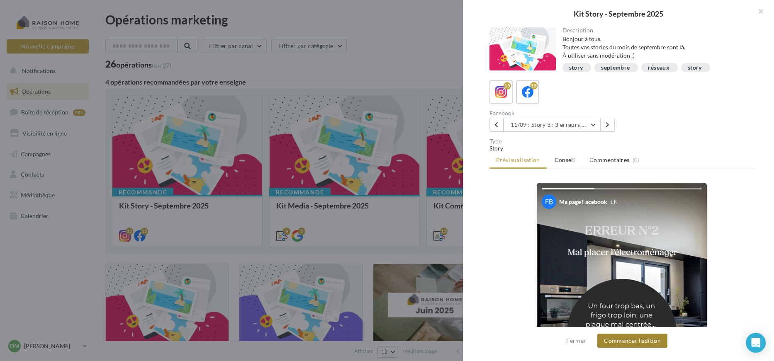
click at [625, 341] on button "Commencer l'édition" at bounding box center [632, 341] width 70 height 14
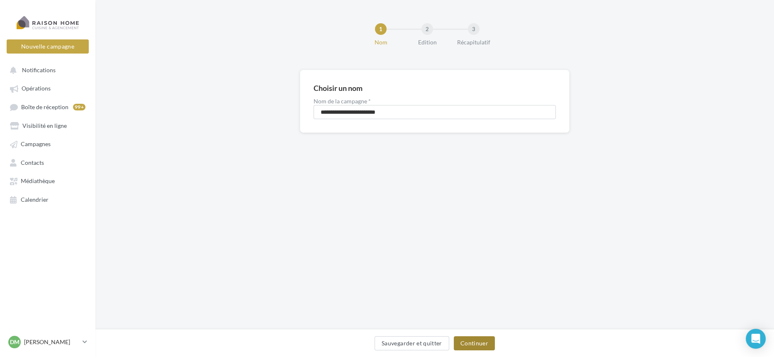
click at [471, 346] on button "Continuer" at bounding box center [474, 343] width 41 height 14
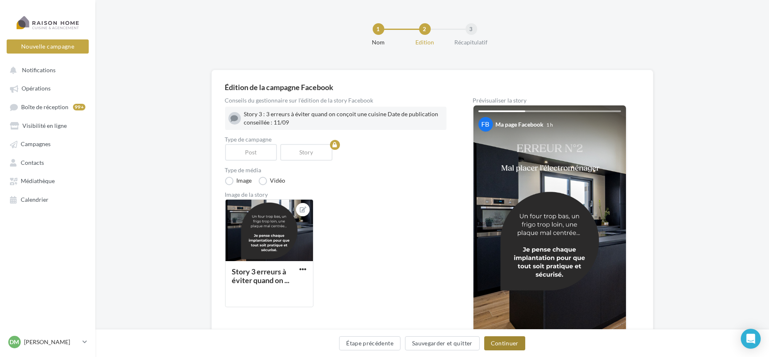
click at [514, 340] on button "Continuer" at bounding box center [505, 343] width 41 height 14
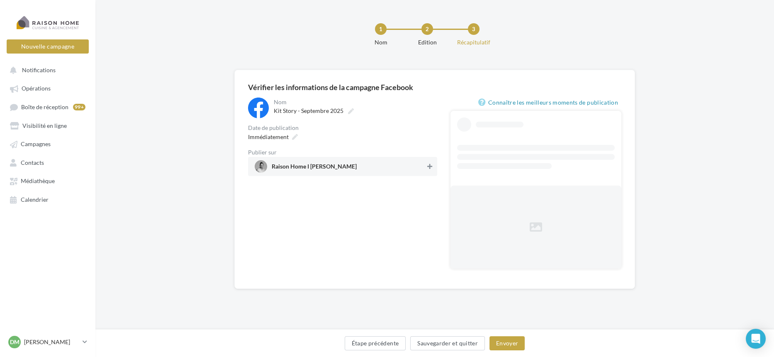
click at [428, 167] on icon at bounding box center [429, 166] width 5 height 6
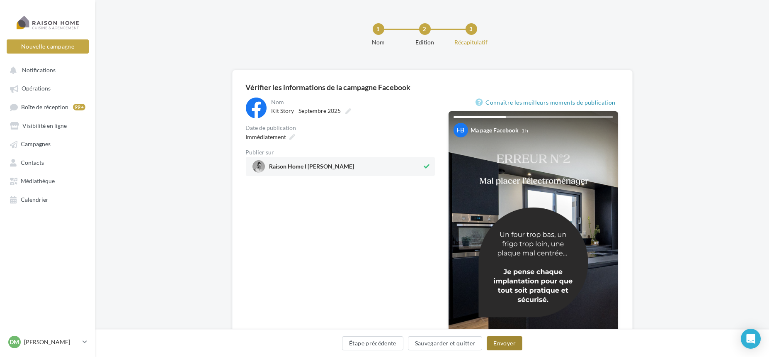
click at [502, 340] on button "Envoyer" at bounding box center [504, 343] width 35 height 14
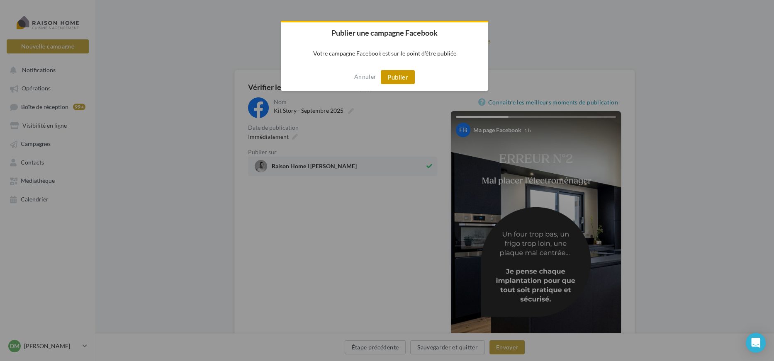
click at [405, 77] on button "Publier" at bounding box center [398, 77] width 34 height 14
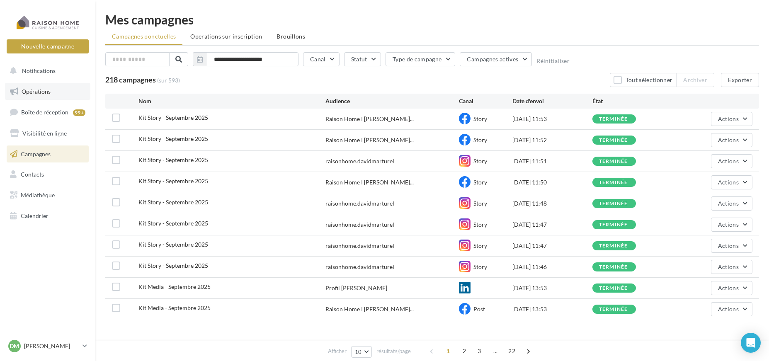
click at [72, 95] on link "Opérations" at bounding box center [47, 91] width 85 height 17
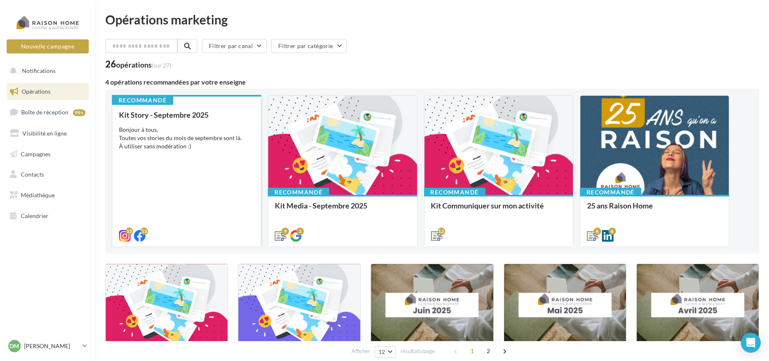
click at [218, 164] on div "Kit Story - Septembre 2025 Bonjour à tous, Toutes vos stories du mois de septem…" at bounding box center [186, 175] width 135 height 129
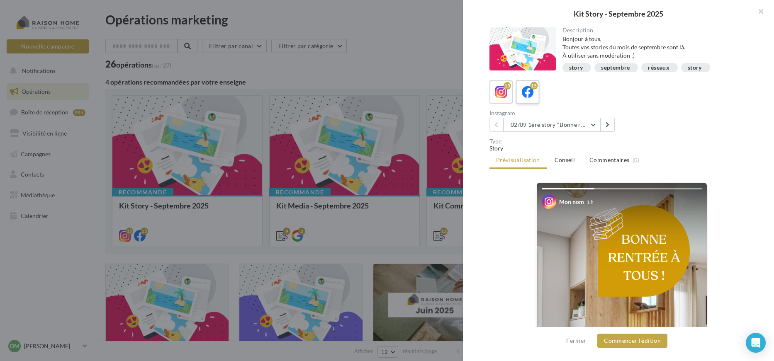
click at [530, 92] on icon at bounding box center [528, 92] width 12 height 12
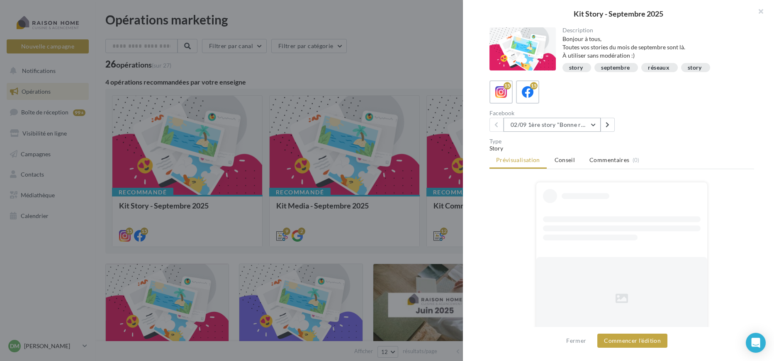
click at [544, 127] on button "02/09 1ère story "Bonne rentrée" Date de publication conseillée : 02/09" at bounding box center [552, 125] width 97 height 14
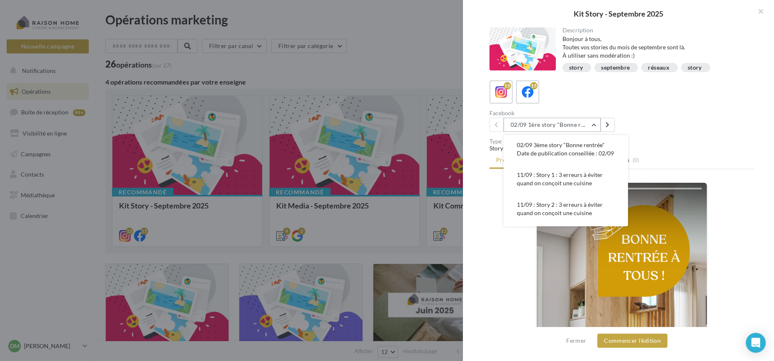
scroll to position [138, 0]
click at [570, 190] on span "11/09 : Story 4 : 3 erreurs à éviter quand on conçoit une cuisine" at bounding box center [560, 182] width 86 height 15
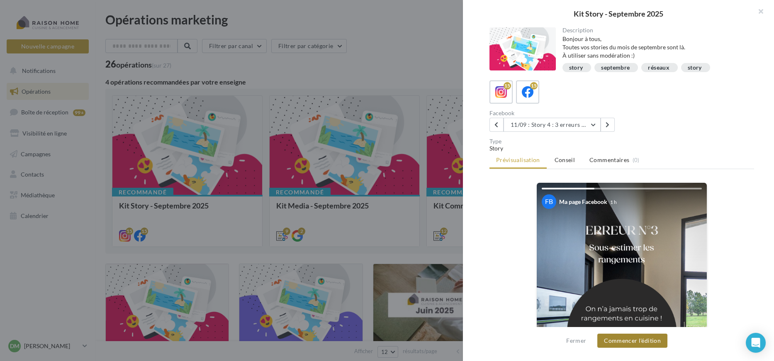
click at [629, 341] on button "Commencer l'édition" at bounding box center [632, 341] width 70 height 14
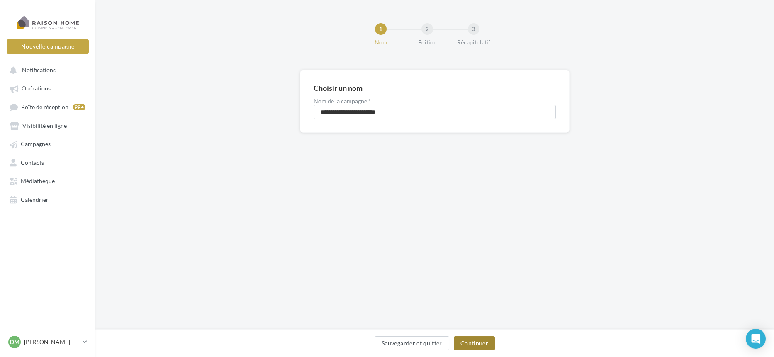
click at [482, 342] on button "Continuer" at bounding box center [474, 343] width 41 height 14
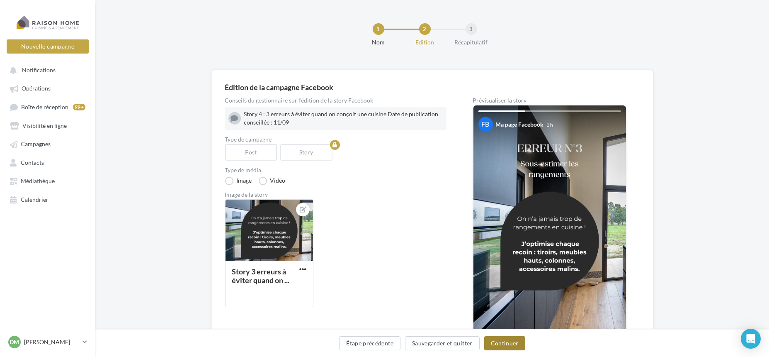
click at [500, 344] on button "Continuer" at bounding box center [505, 343] width 41 height 14
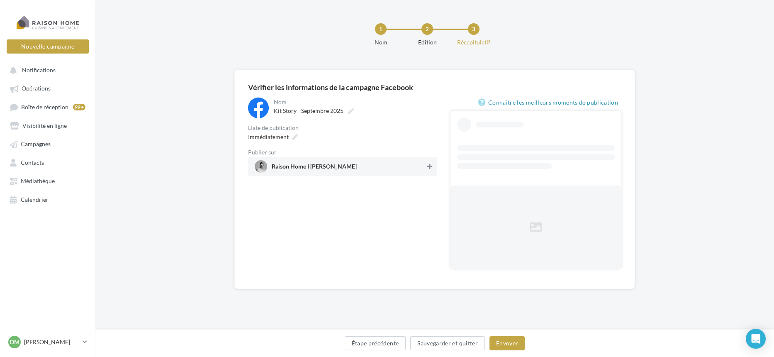
drag, startPoint x: 428, startPoint y: 168, endPoint x: 442, endPoint y: 203, distance: 37.4
click at [428, 168] on icon at bounding box center [429, 166] width 5 height 6
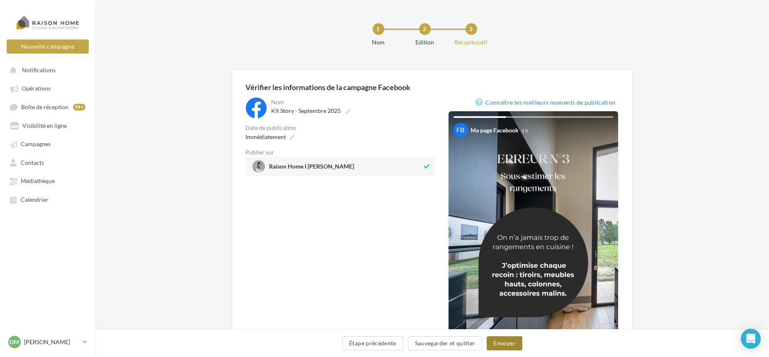
click at [511, 350] on button "Envoyer" at bounding box center [504, 343] width 35 height 14
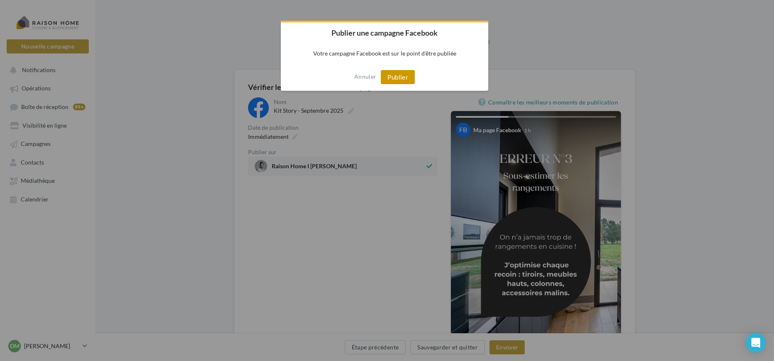
click at [394, 79] on button "Publier" at bounding box center [398, 77] width 34 height 14
